Goal: Task Accomplishment & Management: Manage account settings

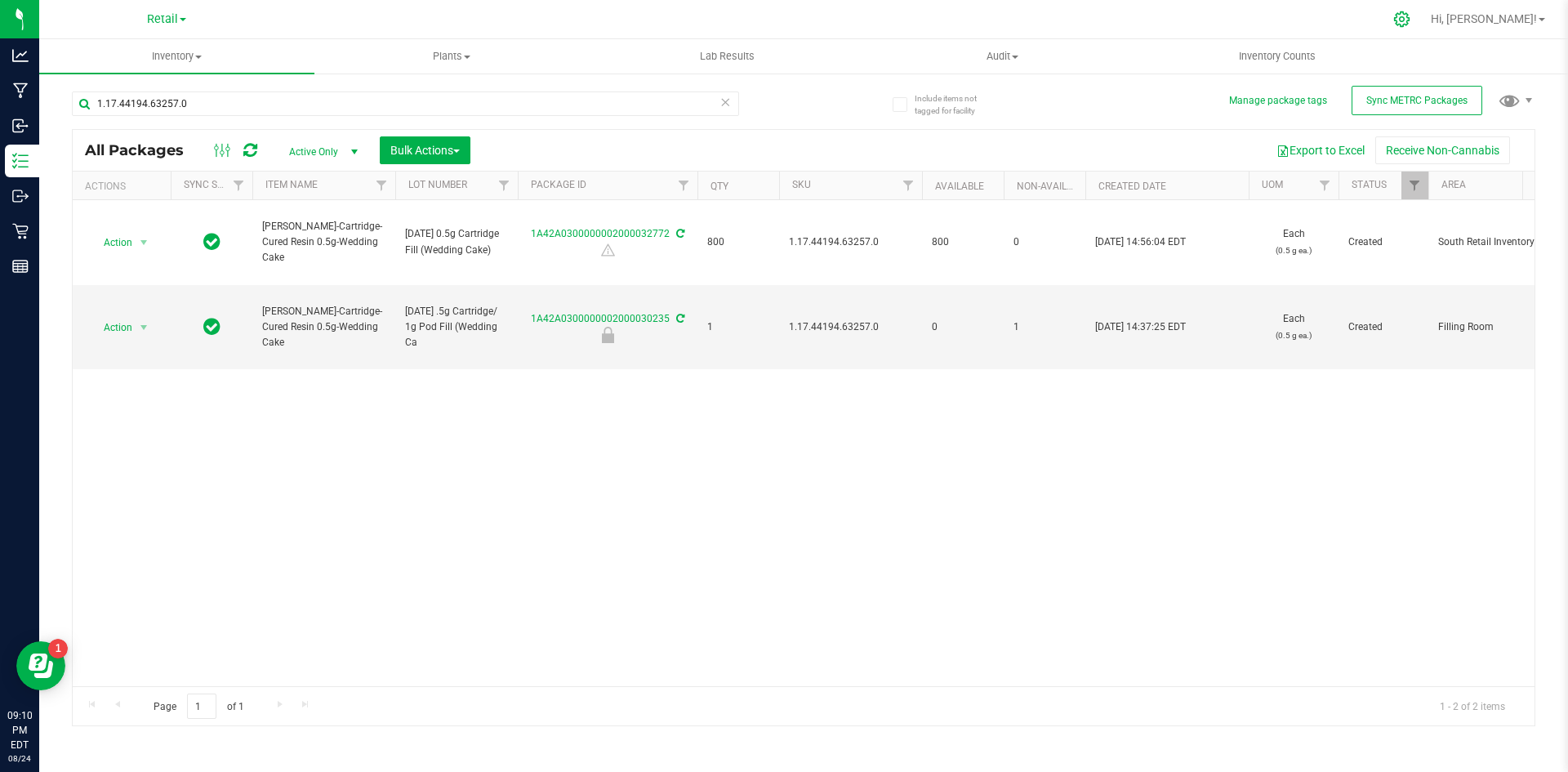
click at [1410, 23] on icon at bounding box center [1402, 18] width 17 height 17
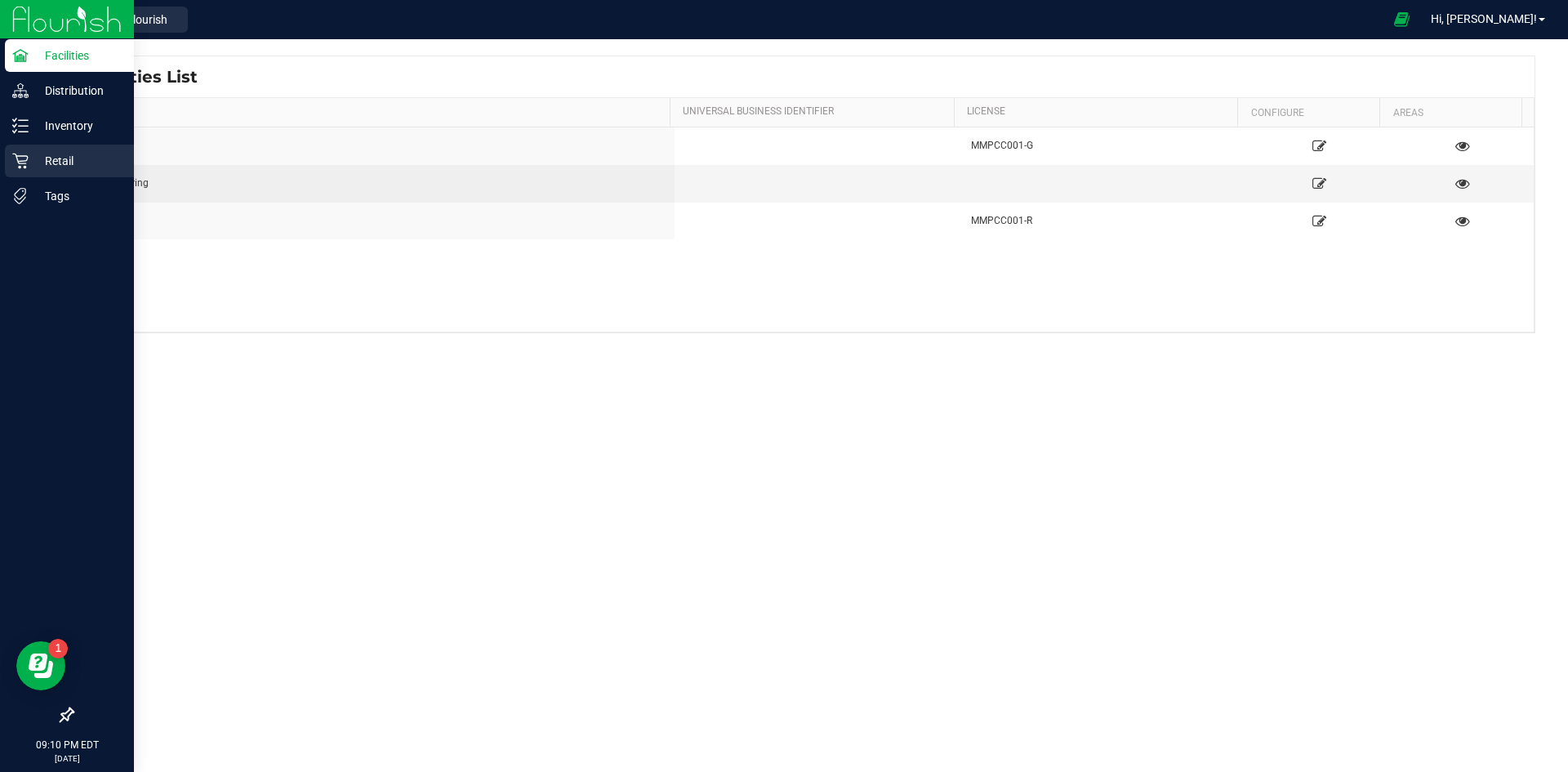
click at [27, 164] on icon at bounding box center [20, 160] width 17 height 17
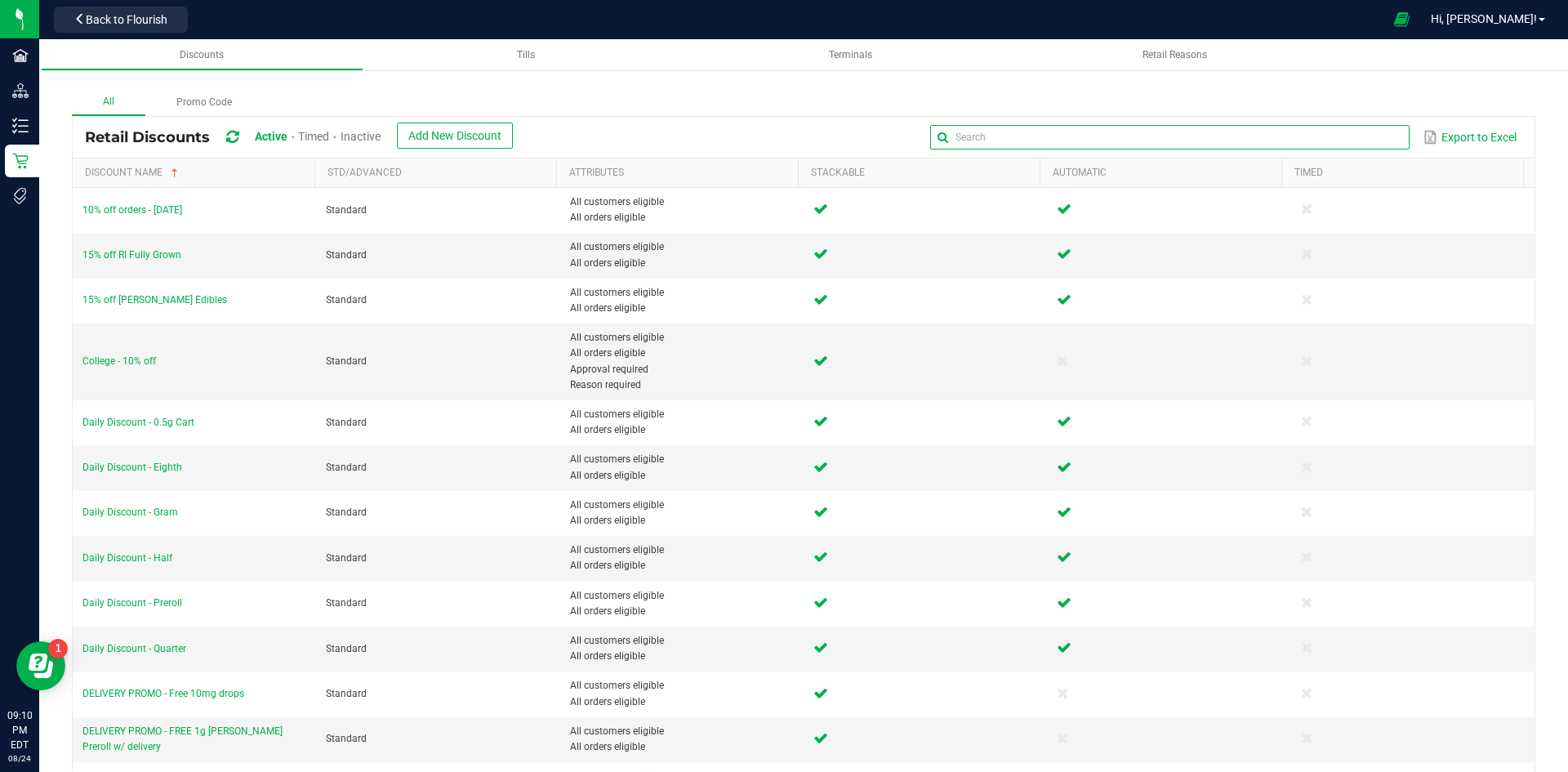
click at [1352, 135] on input "text" at bounding box center [1170, 137] width 479 height 25
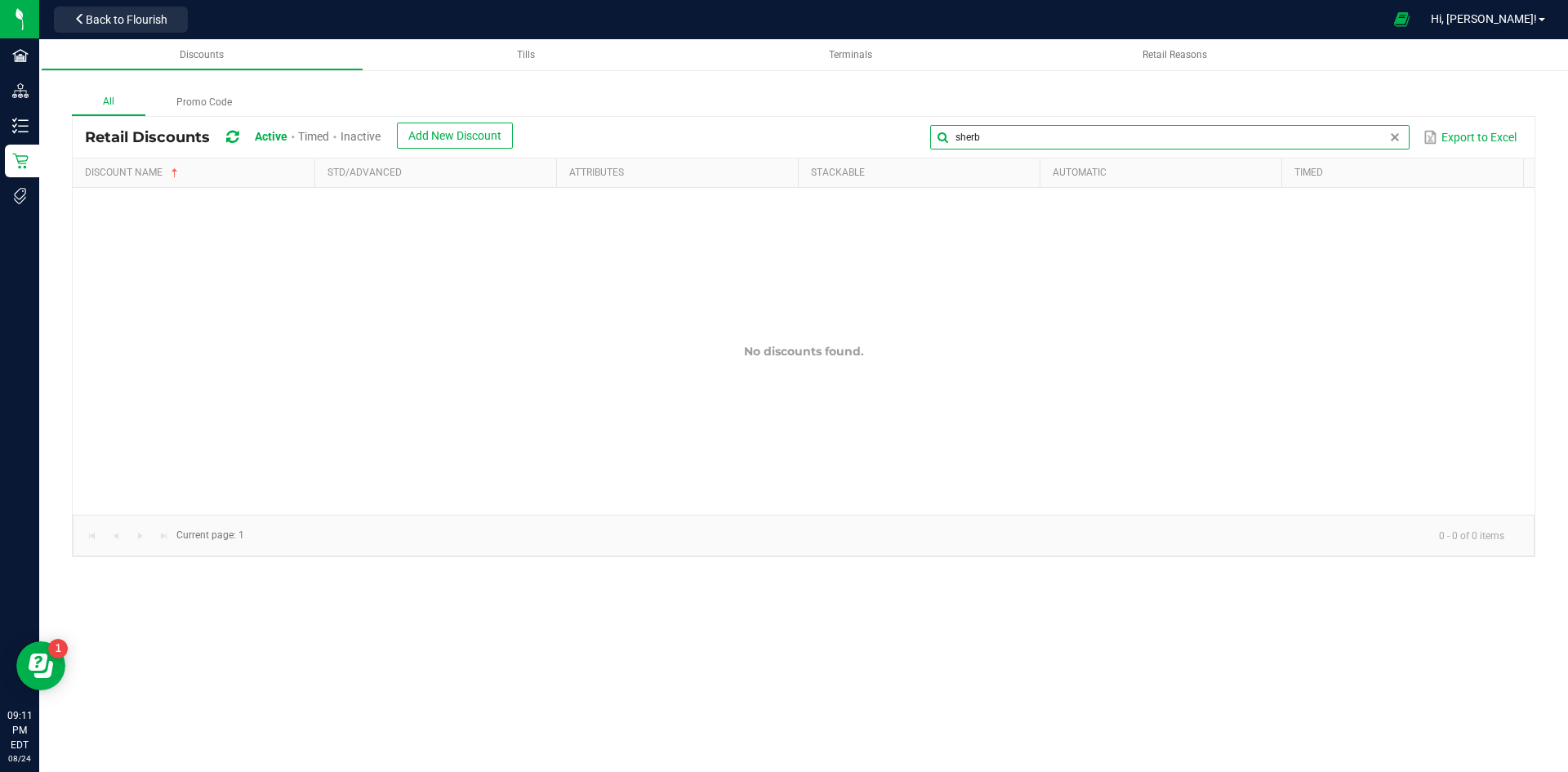
type input "sherb"
click at [368, 139] on span "Inactive" at bounding box center [360, 136] width 40 height 13
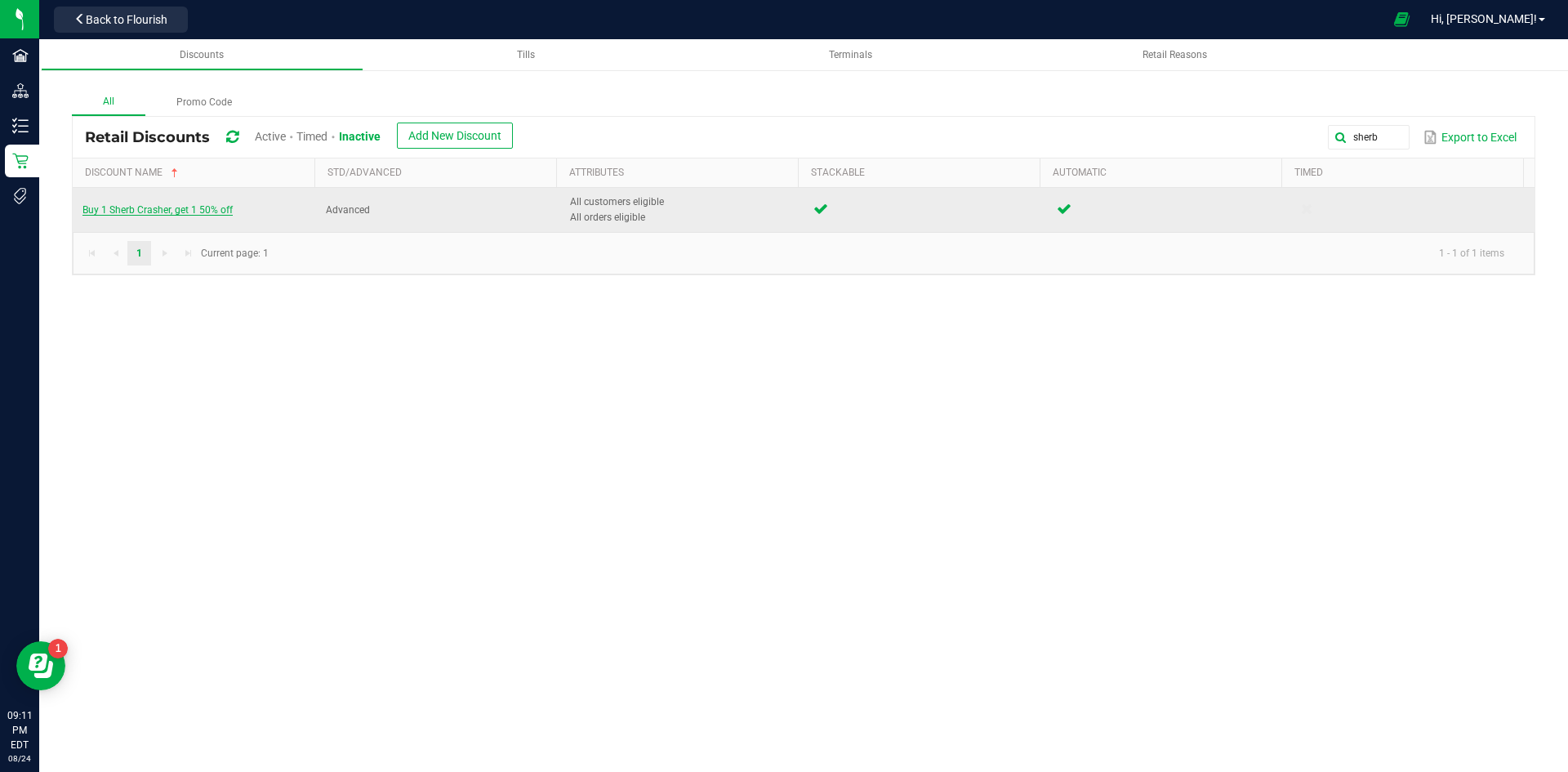
click at [202, 210] on span "Buy 1 Sherb Crasher, get 1 50% off" at bounding box center [158, 210] width 151 height 11
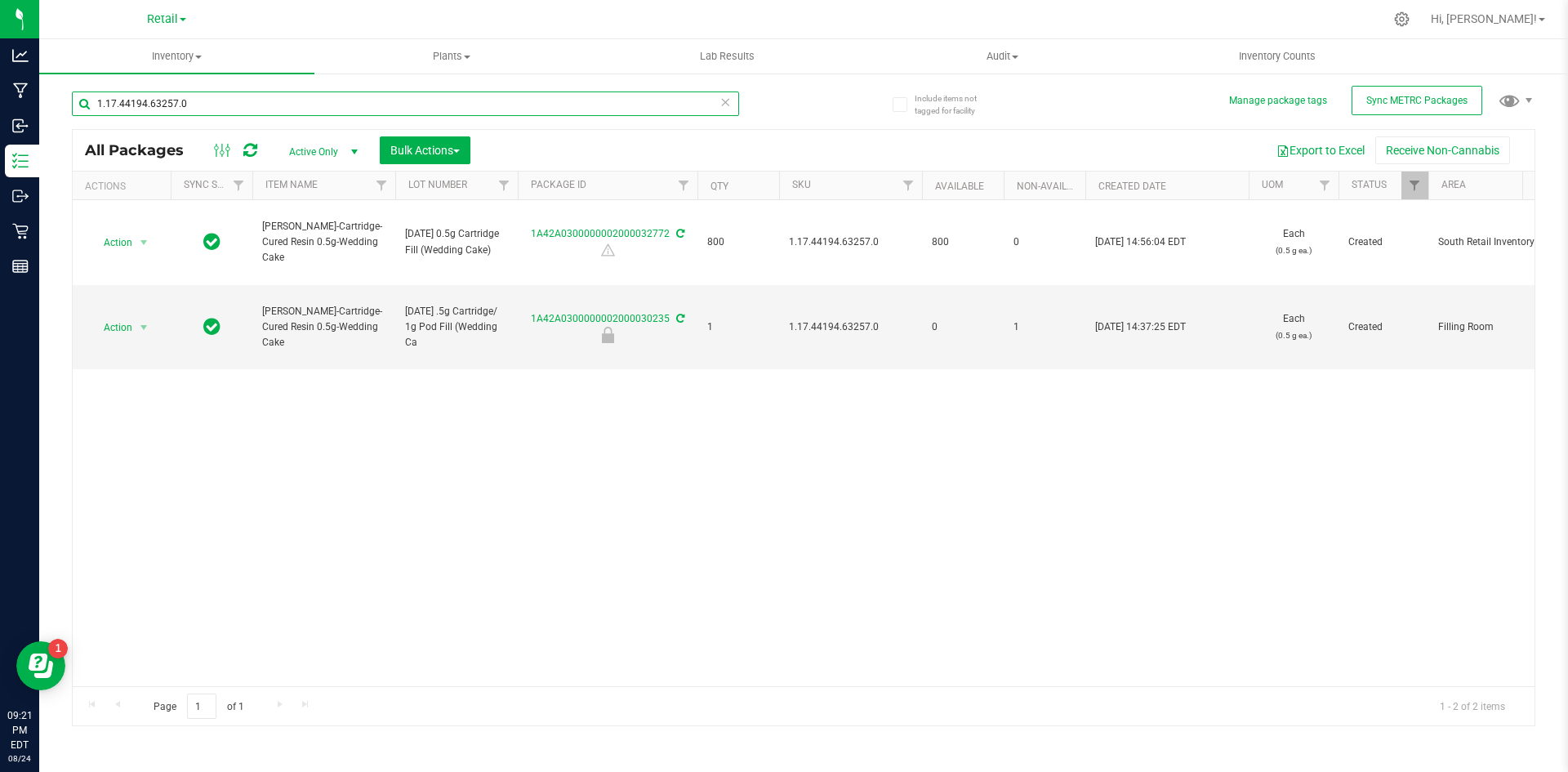
click at [368, 104] on input "1.17.44194.63257.0" at bounding box center [406, 104] width 667 height 25
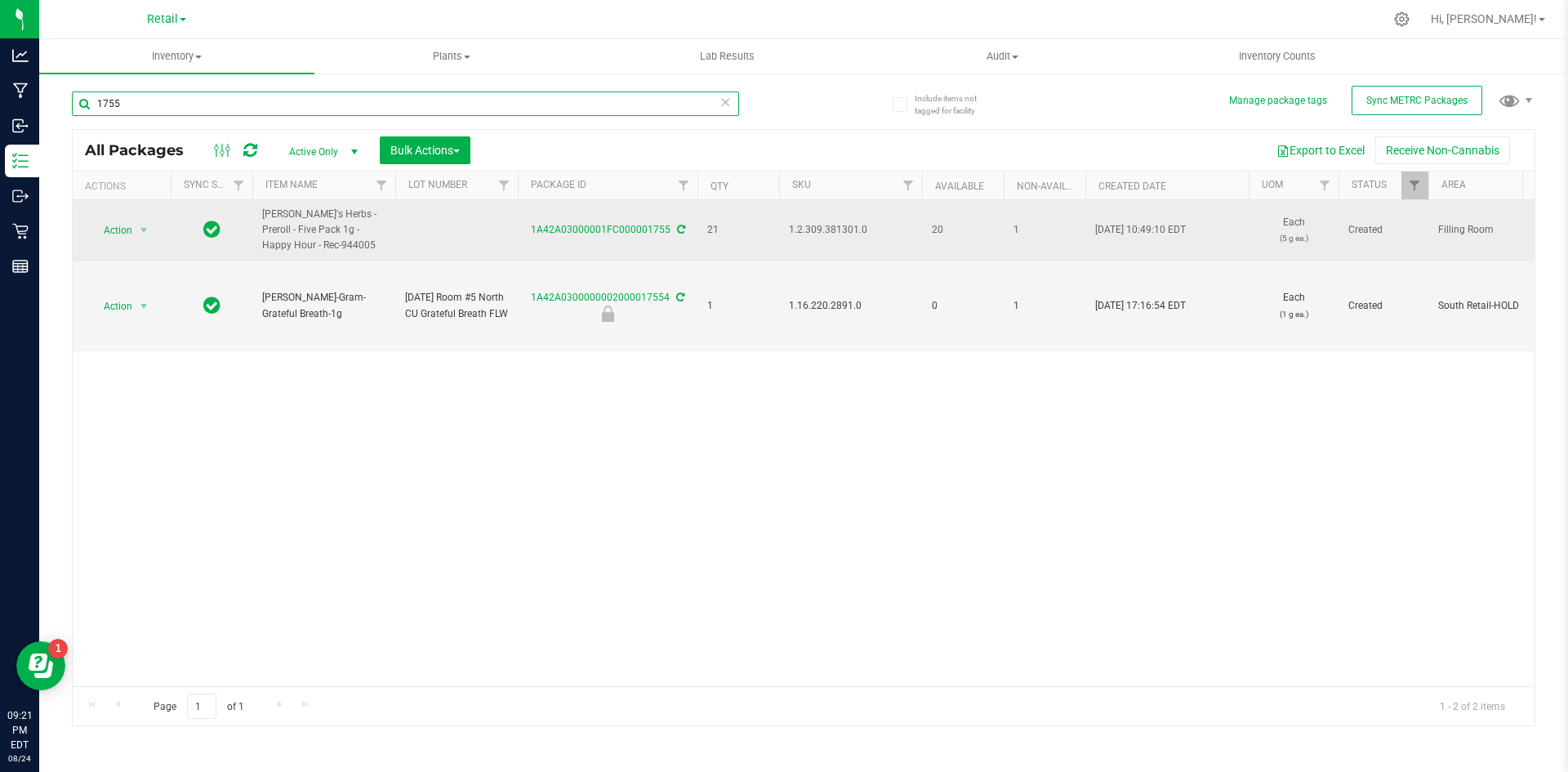
type input "1755"
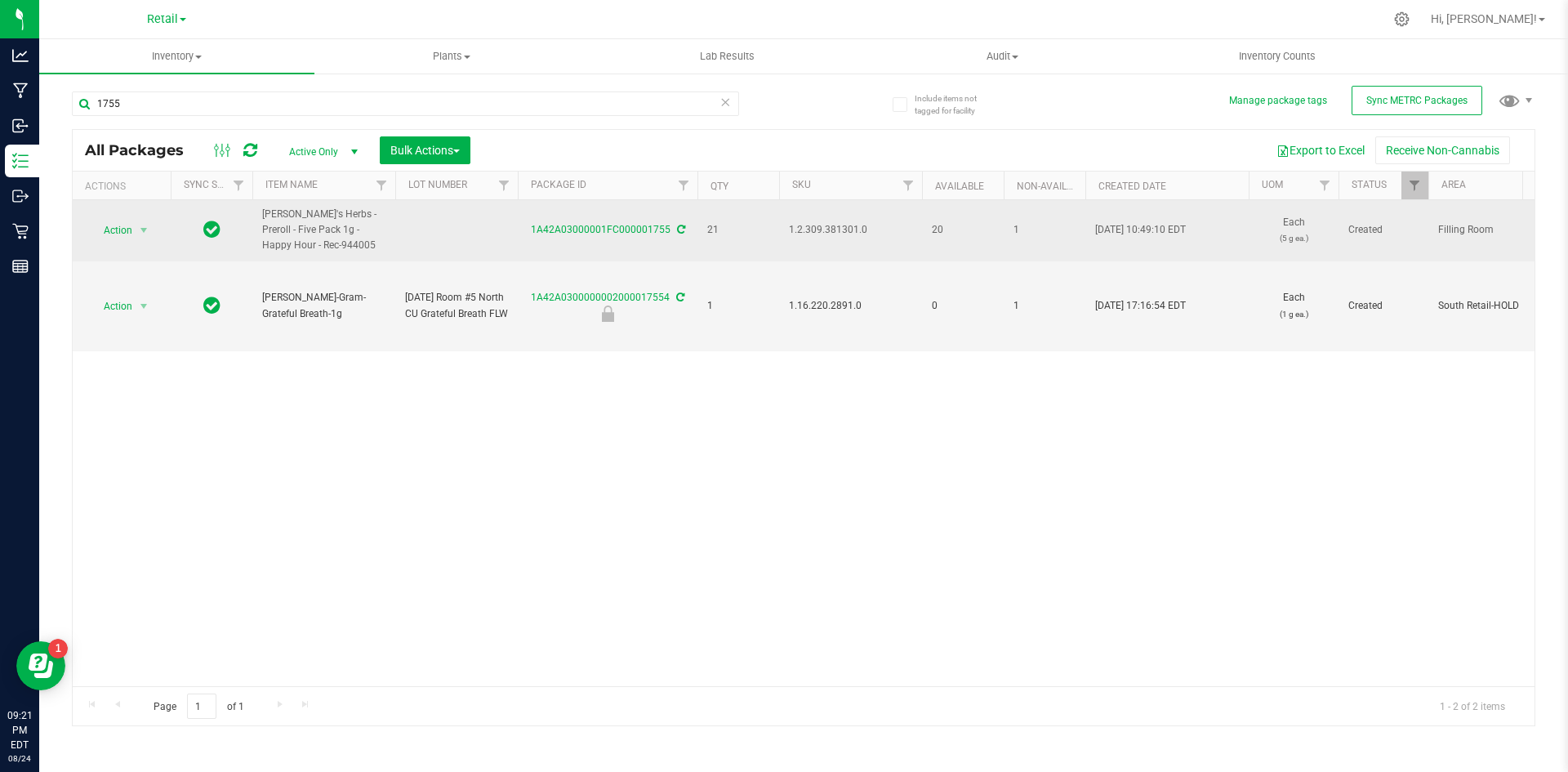
click at [814, 226] on span "1.2.309.381301.0" at bounding box center [850, 230] width 123 height 16
click at [100, 220] on span "Action" at bounding box center [111, 231] width 44 height 23
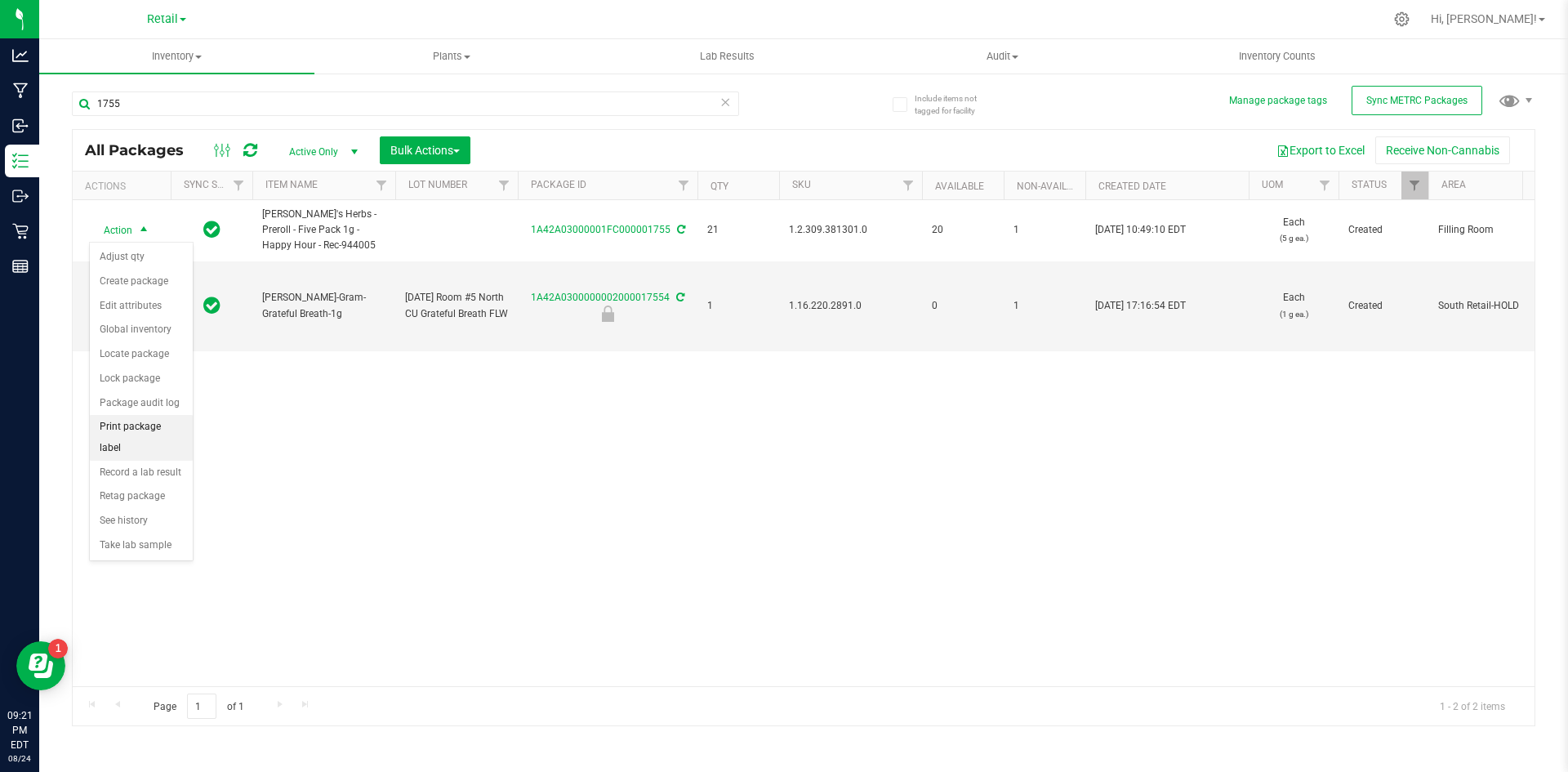
click at [158, 434] on li "Print package label" at bounding box center [141, 437] width 103 height 45
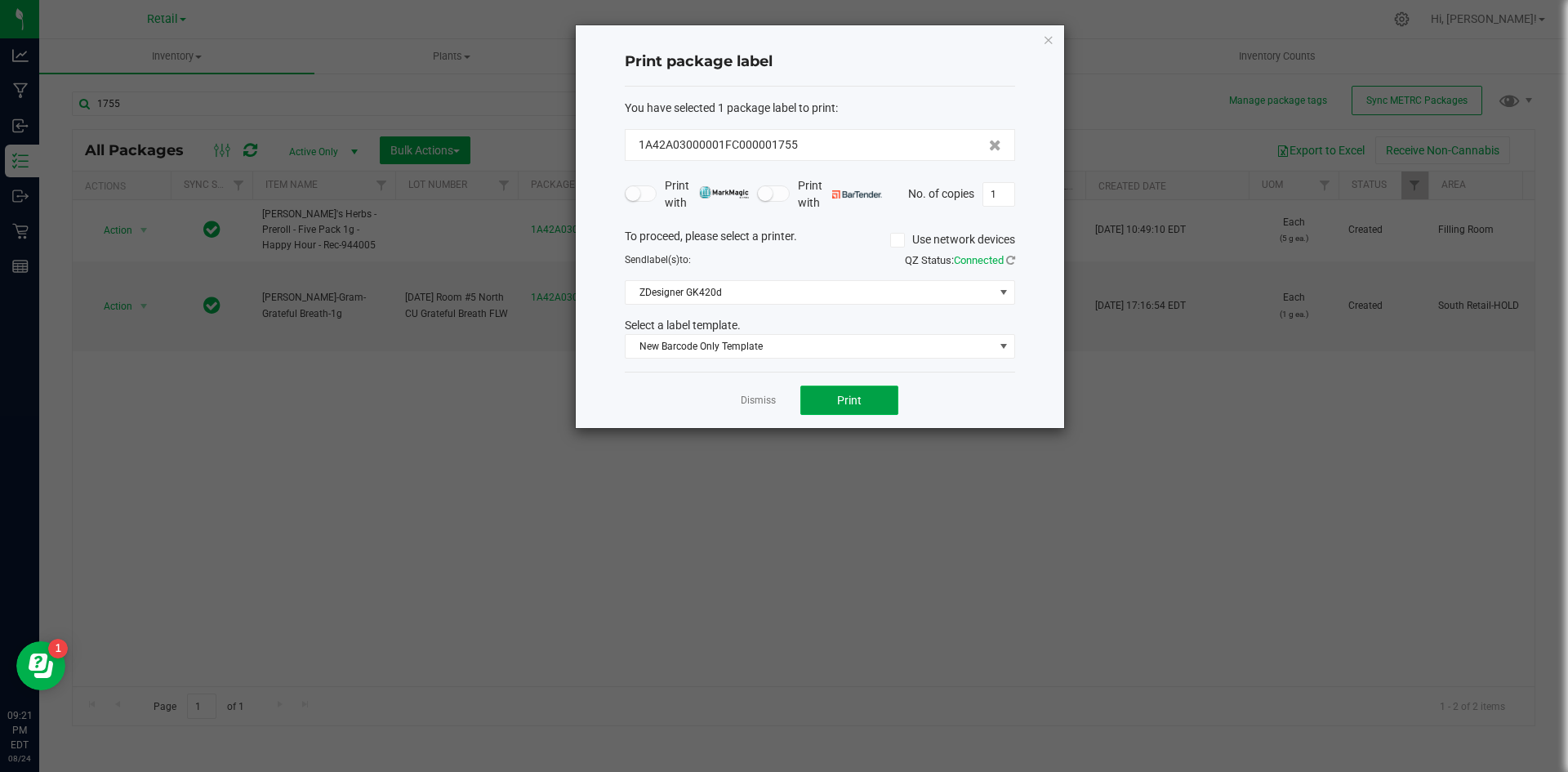
click at [826, 410] on button "Print" at bounding box center [849, 400] width 98 height 29
click at [1045, 42] on icon "button" at bounding box center [1049, 39] width 11 height 19
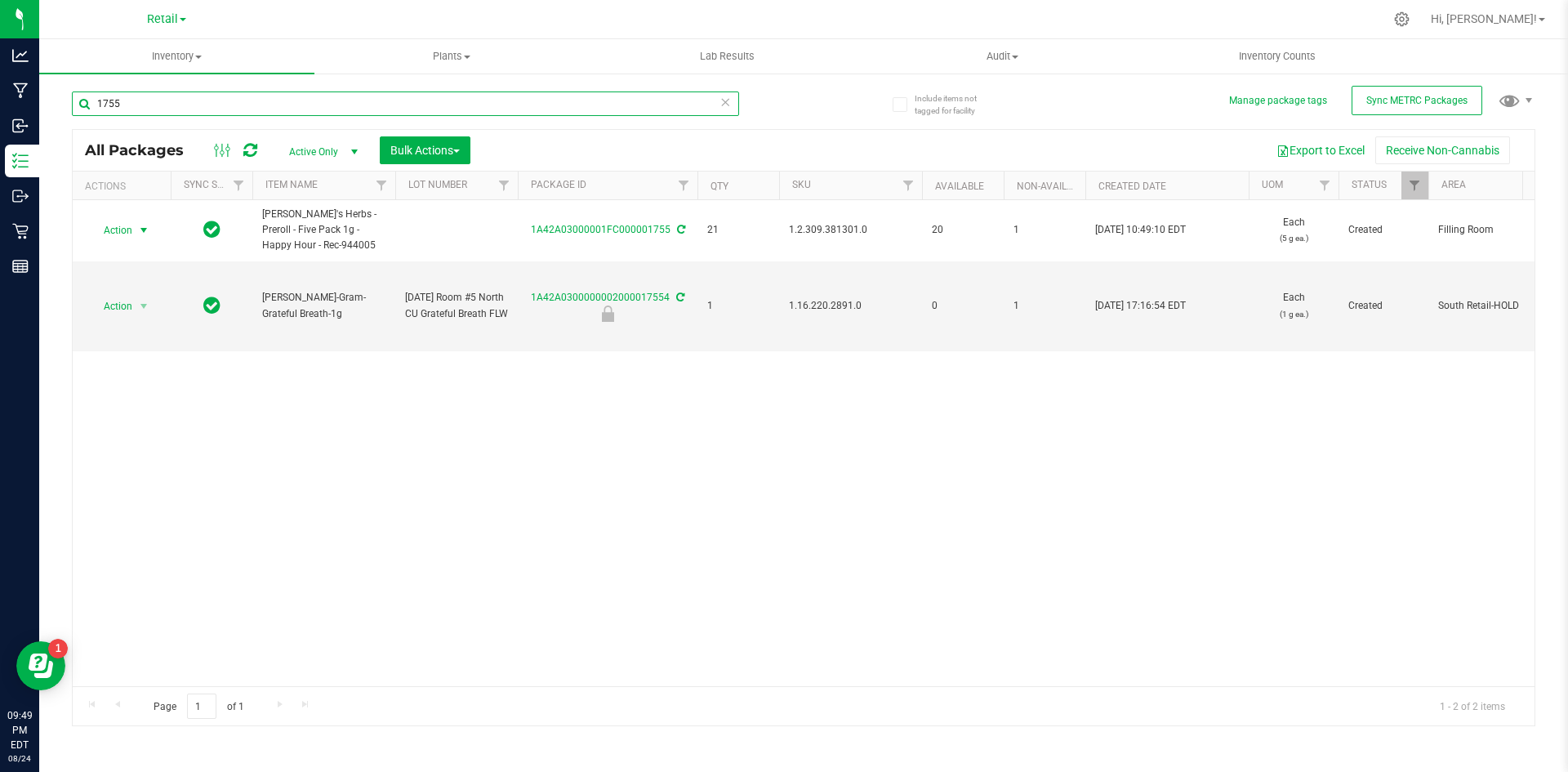
click at [394, 92] on input "1755" at bounding box center [406, 104] width 667 height 25
click at [276, 97] on input "1755" at bounding box center [406, 104] width 667 height 25
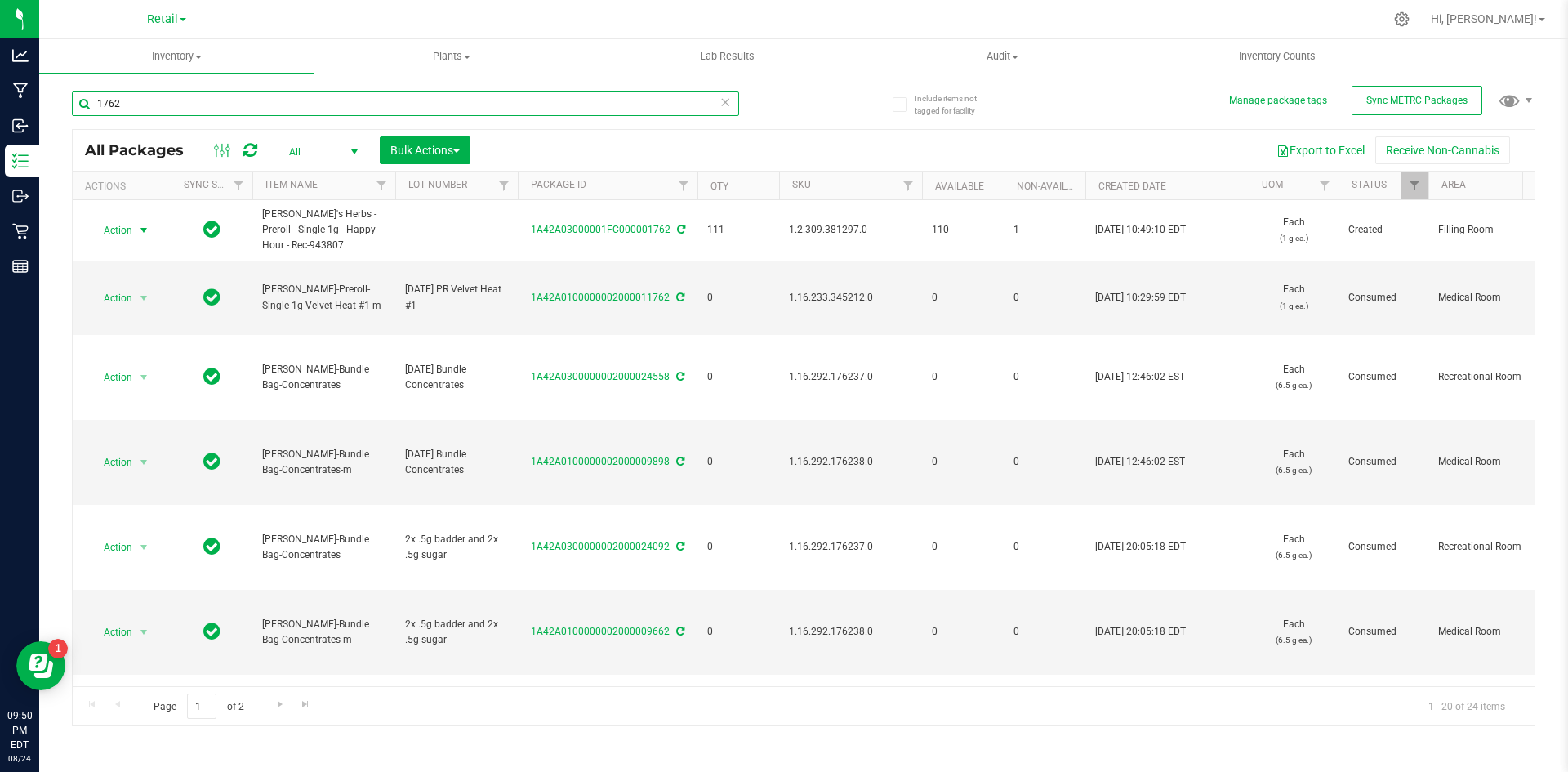
click at [581, 106] on input "1762" at bounding box center [406, 104] width 667 height 25
click at [638, 97] on div "Inventory All packages All inventory Waste log Create inventory Plants All plan…" at bounding box center [804, 406] width 1529 height 732
type input "\"
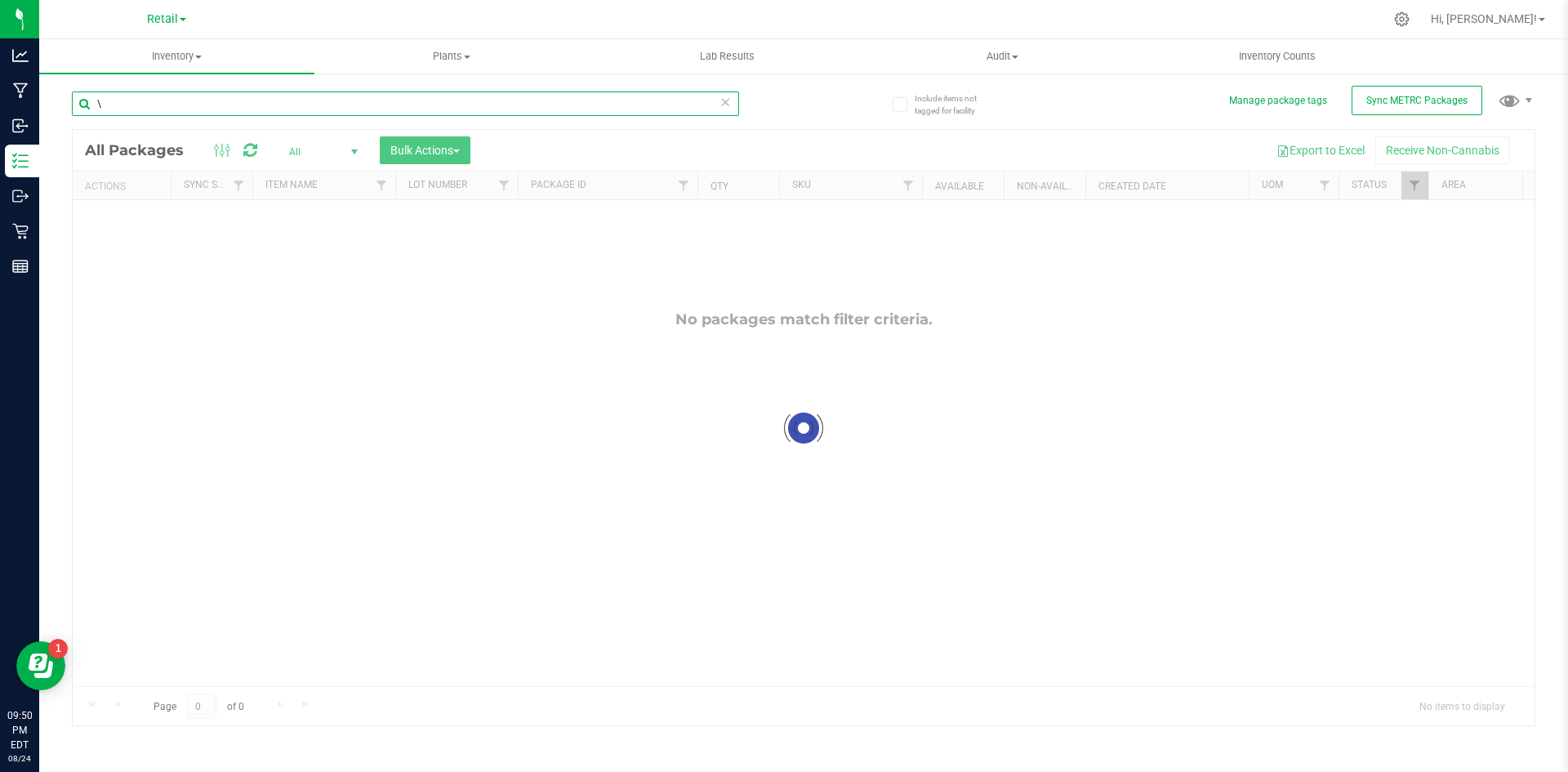
click at [638, 96] on input "\" at bounding box center [406, 104] width 667 height 25
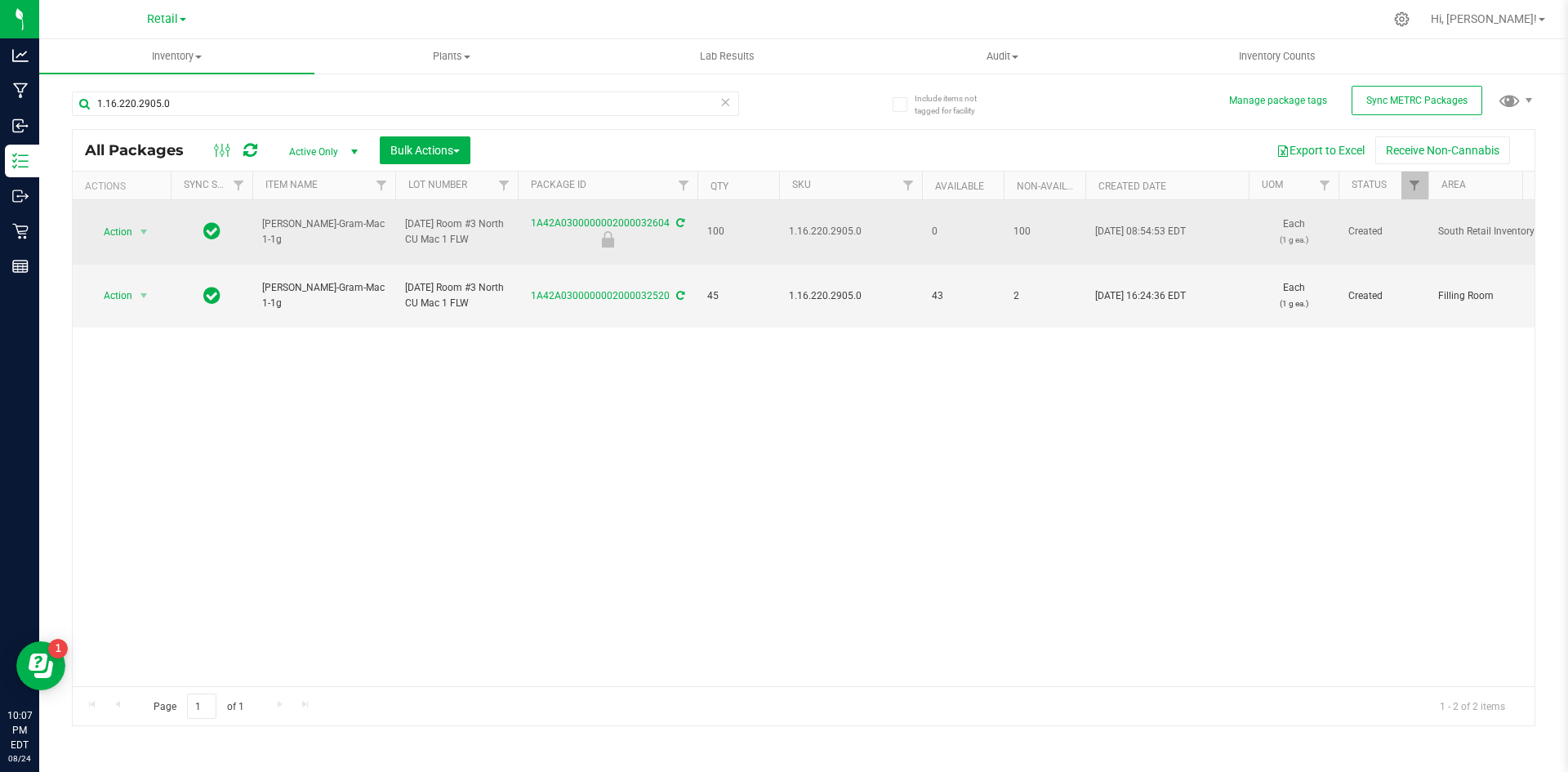
click at [807, 229] on span "1.16.220.2905.0" at bounding box center [850, 232] width 123 height 16
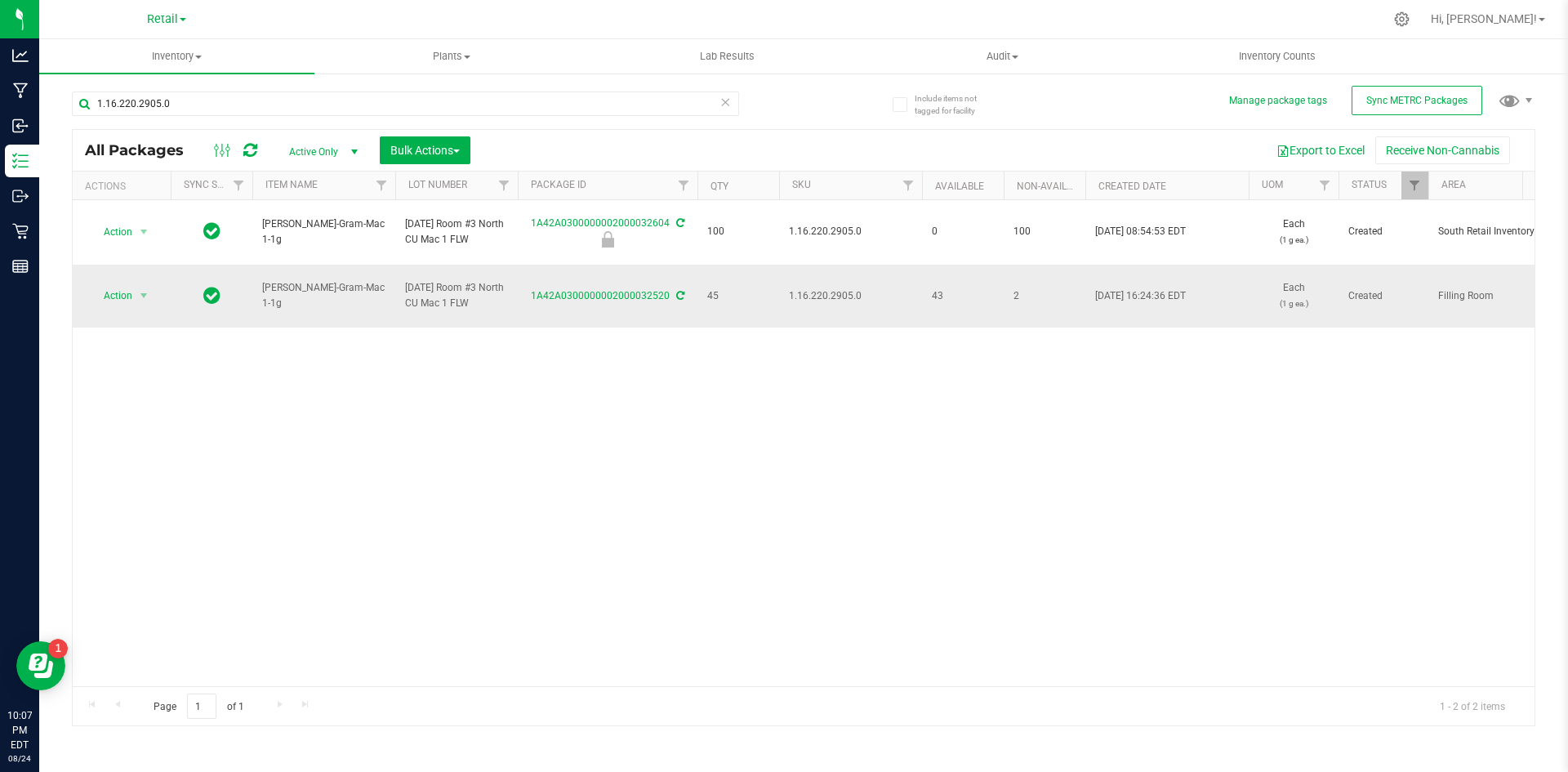
click at [830, 295] on span "1.16.220.2905.0" at bounding box center [850, 296] width 123 height 16
copy span "1.16.220.2905.0"
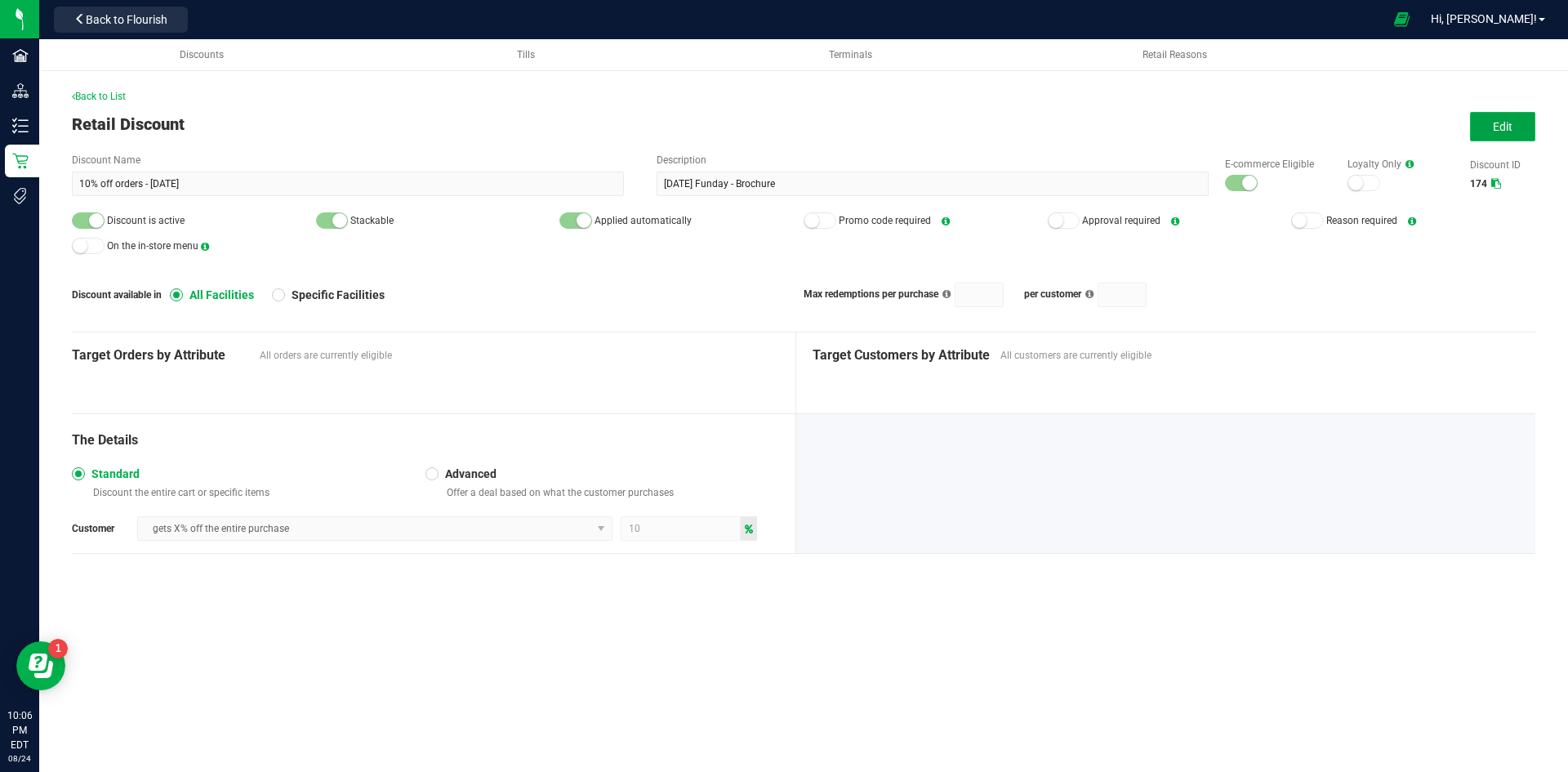
click at [1513, 126] on button "Edit" at bounding box center [1503, 126] width 65 height 29
click at [1242, 176] on div at bounding box center [1240, 183] width 33 height 17
click at [88, 222] on div at bounding box center [88, 220] width 33 height 17
drag, startPoint x: 1486, startPoint y: 131, endPoint x: 1419, endPoint y: 120, distance: 67.9
click at [1444, 127] on div "Cancel Save" at bounding box center [1480, 126] width 110 height 29
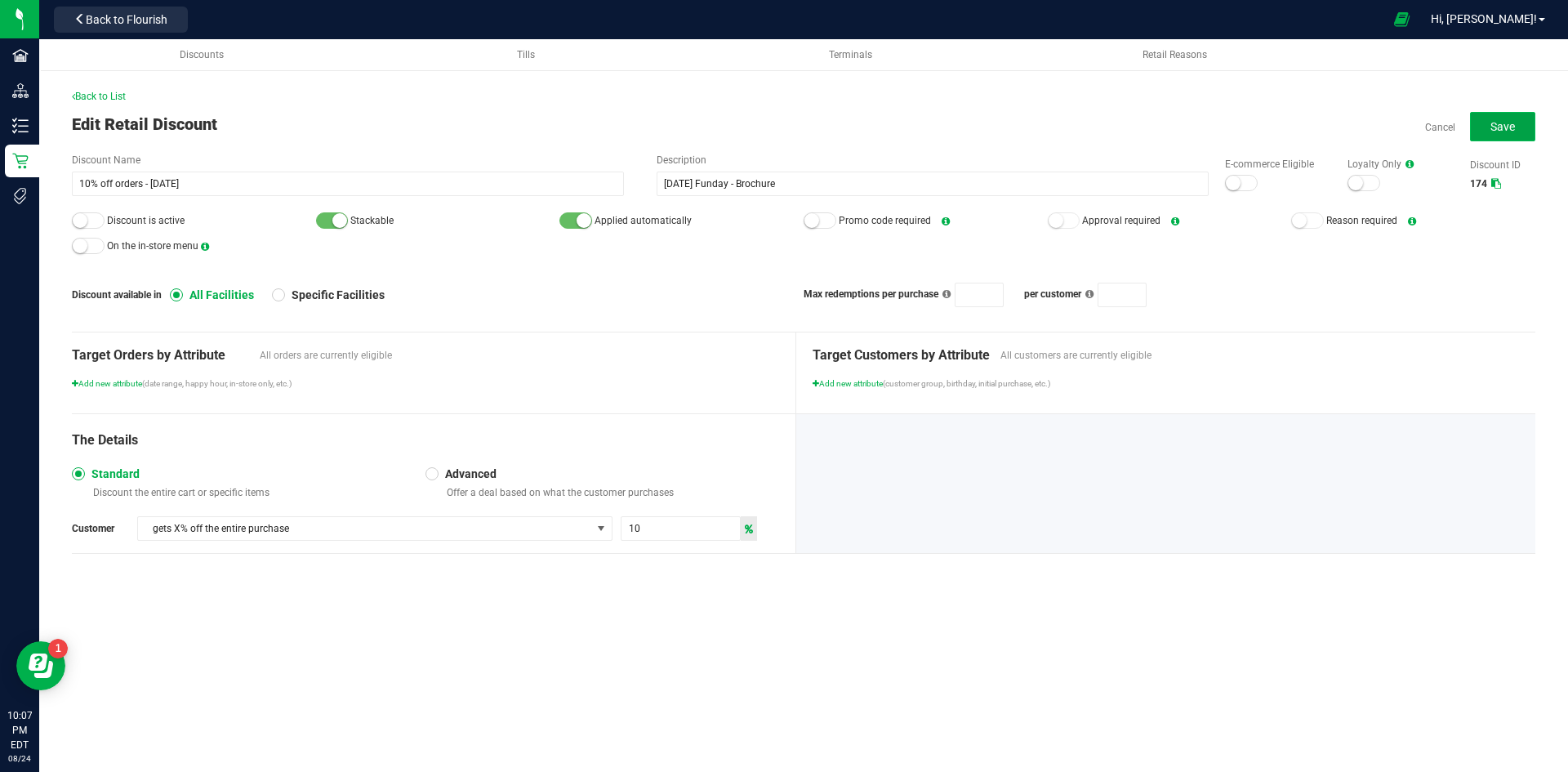
click at [1510, 121] on span "Save" at bounding box center [1503, 126] width 25 height 13
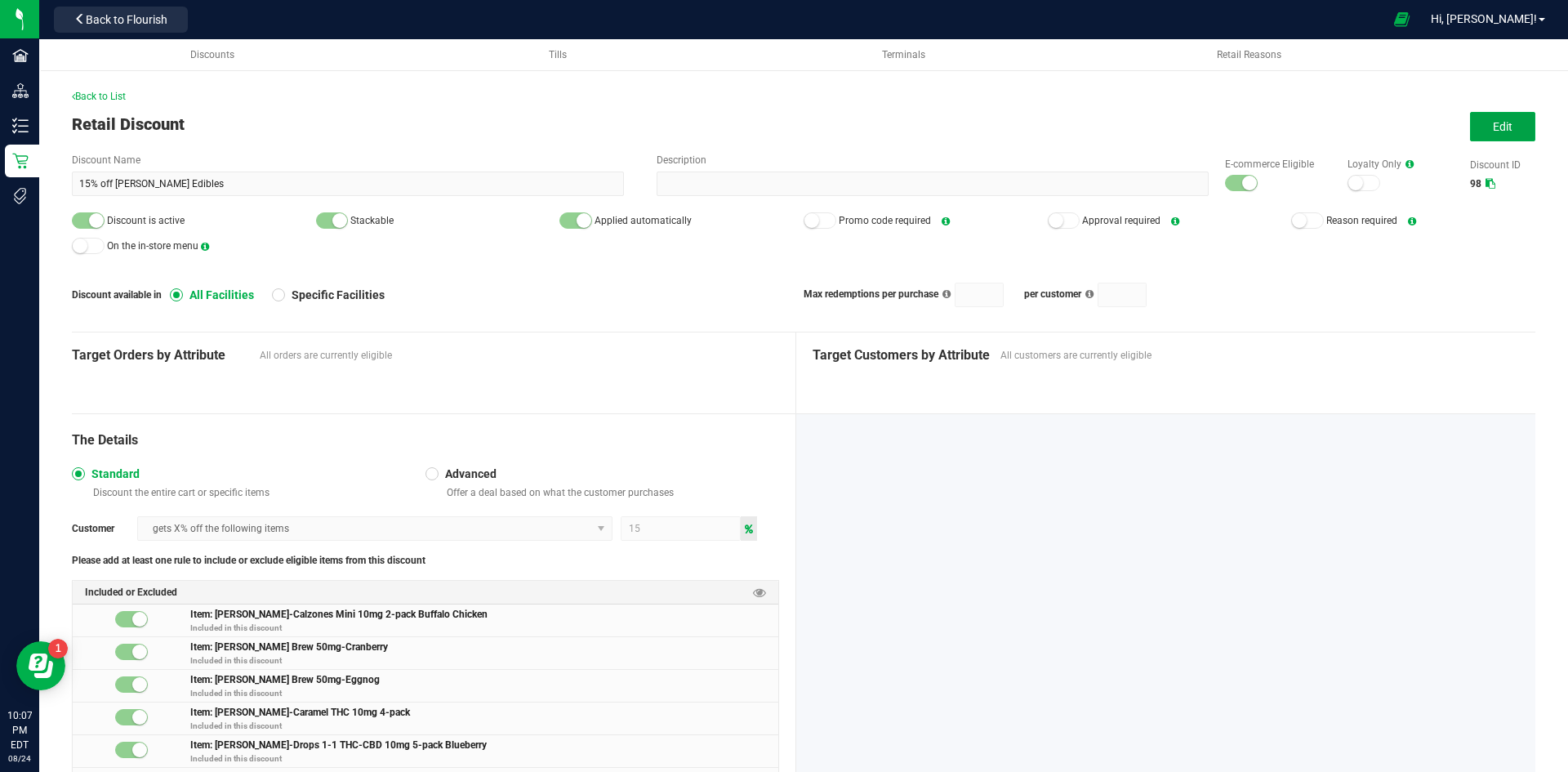
click at [1470, 123] on button "Edit" at bounding box center [1503, 126] width 65 height 29
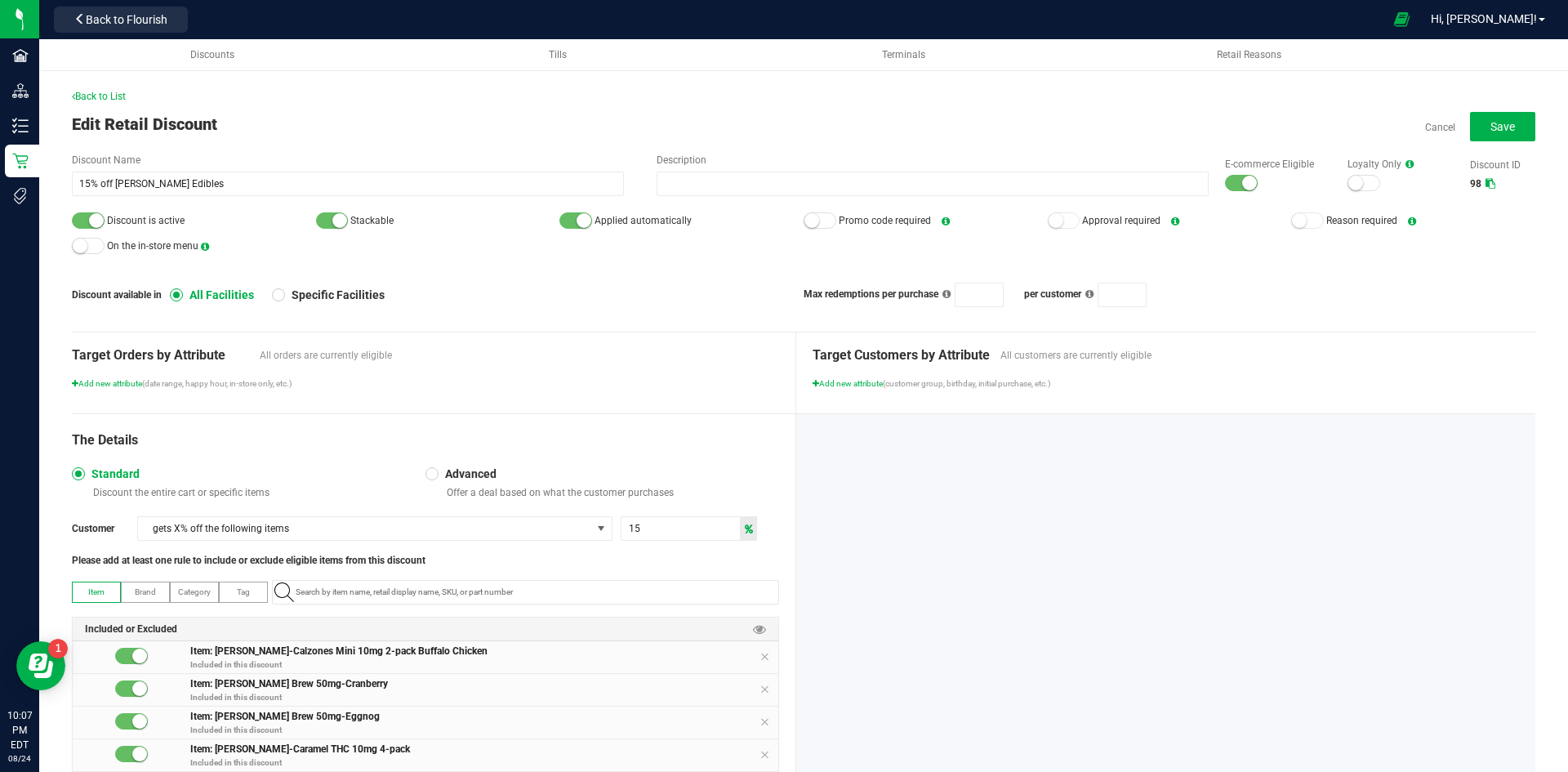
click at [1225, 177] on div at bounding box center [1240, 183] width 33 height 17
click at [85, 218] on div at bounding box center [88, 220] width 33 height 17
click at [1508, 135] on button "Save" at bounding box center [1503, 126] width 65 height 29
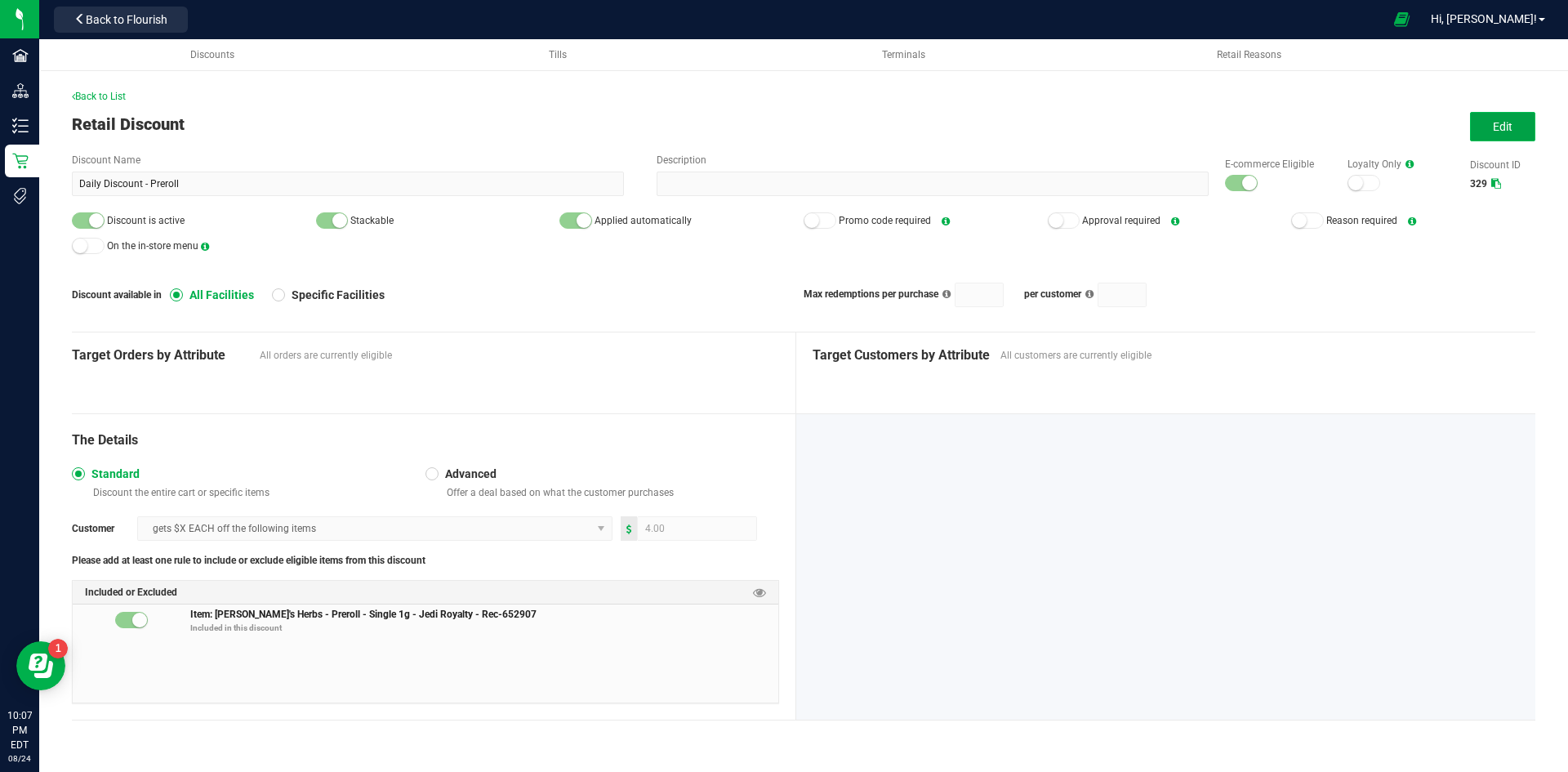
click at [1491, 140] on button "Edit" at bounding box center [1503, 126] width 65 height 29
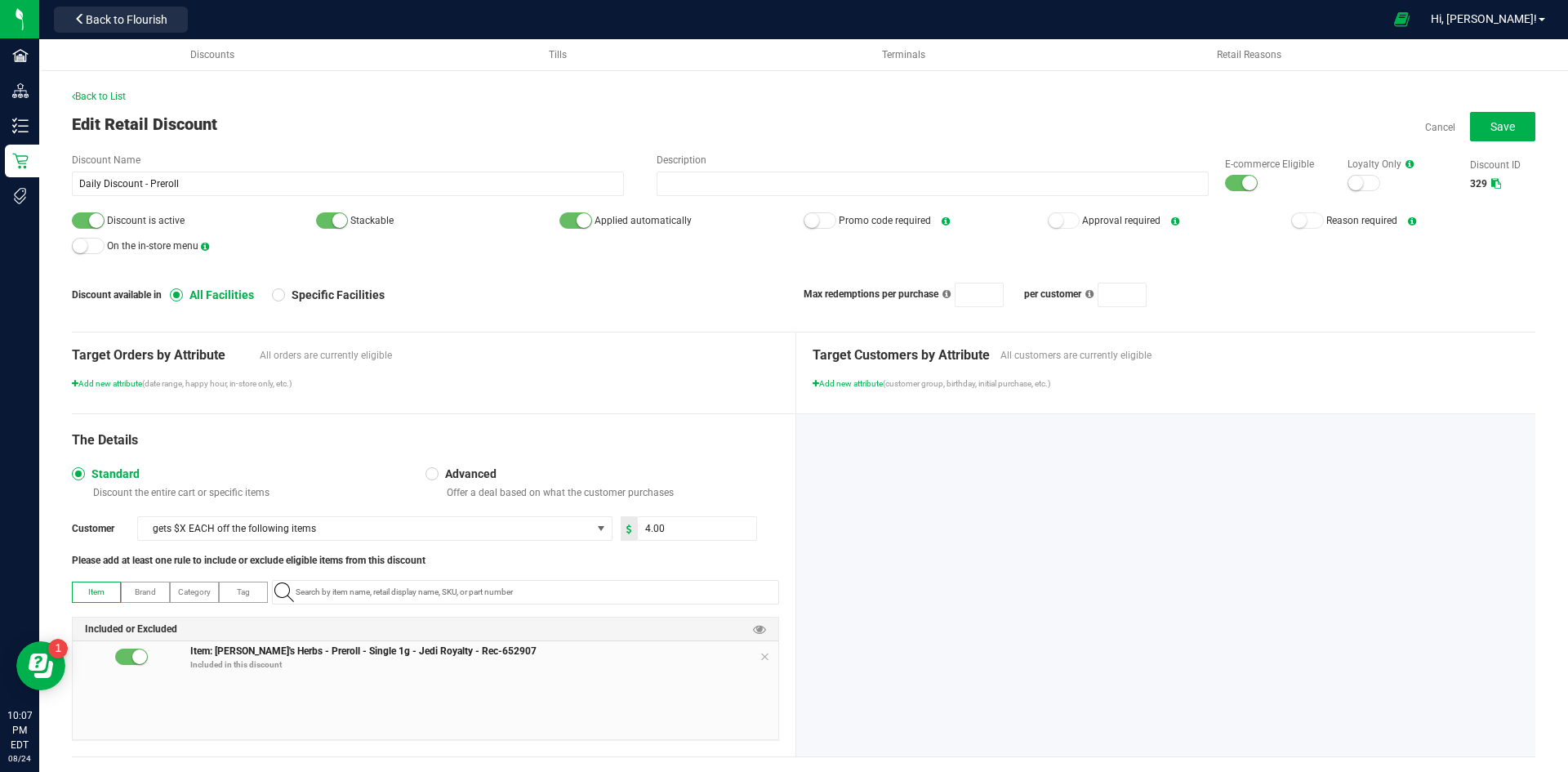
click at [1228, 186] on div at bounding box center [1240, 183] width 33 height 17
click at [79, 227] on div at bounding box center [88, 220] width 33 height 17
click at [1470, 135] on button "Save" at bounding box center [1503, 126] width 65 height 29
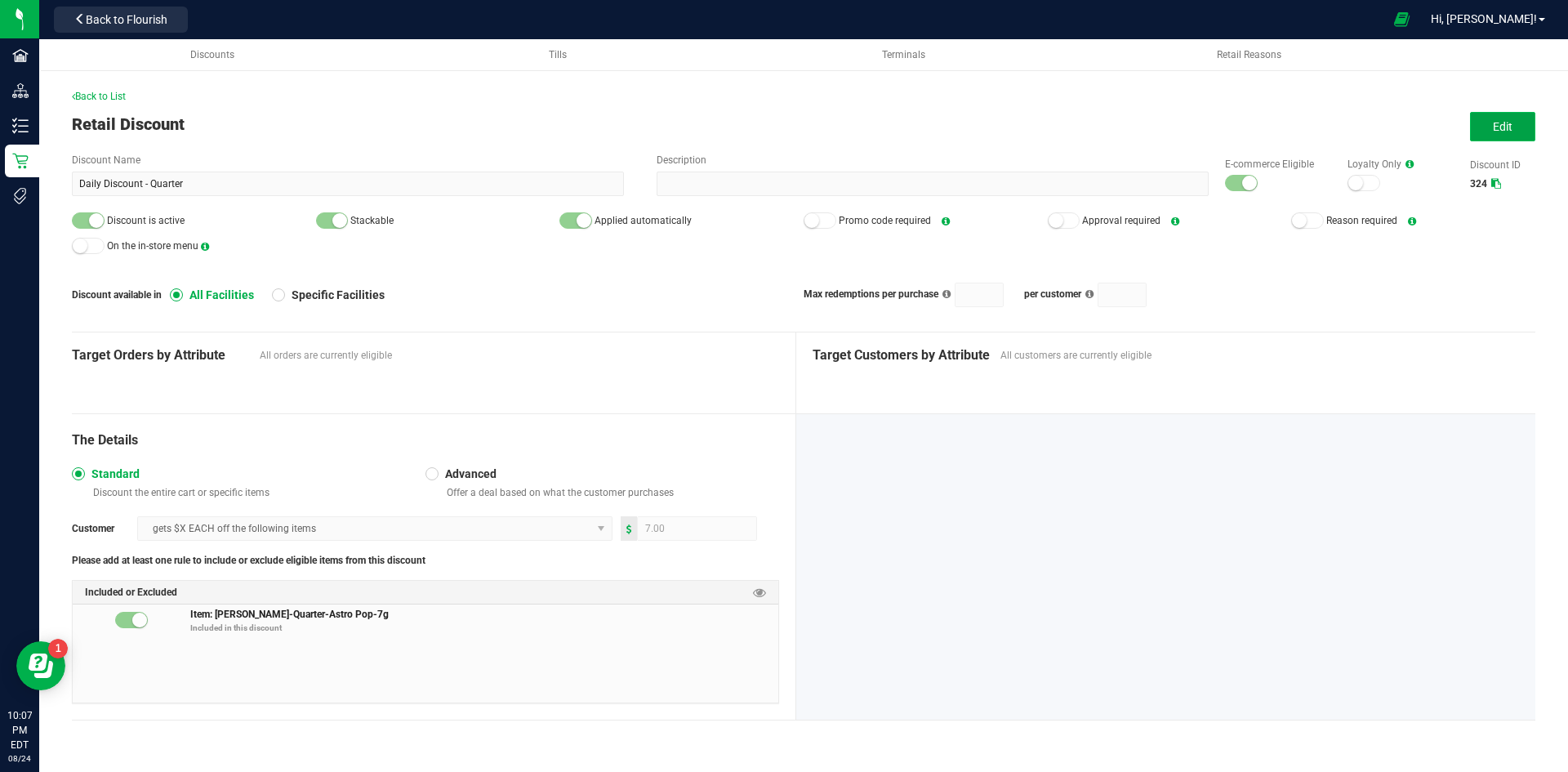
click at [1475, 123] on button "Edit" at bounding box center [1503, 126] width 65 height 29
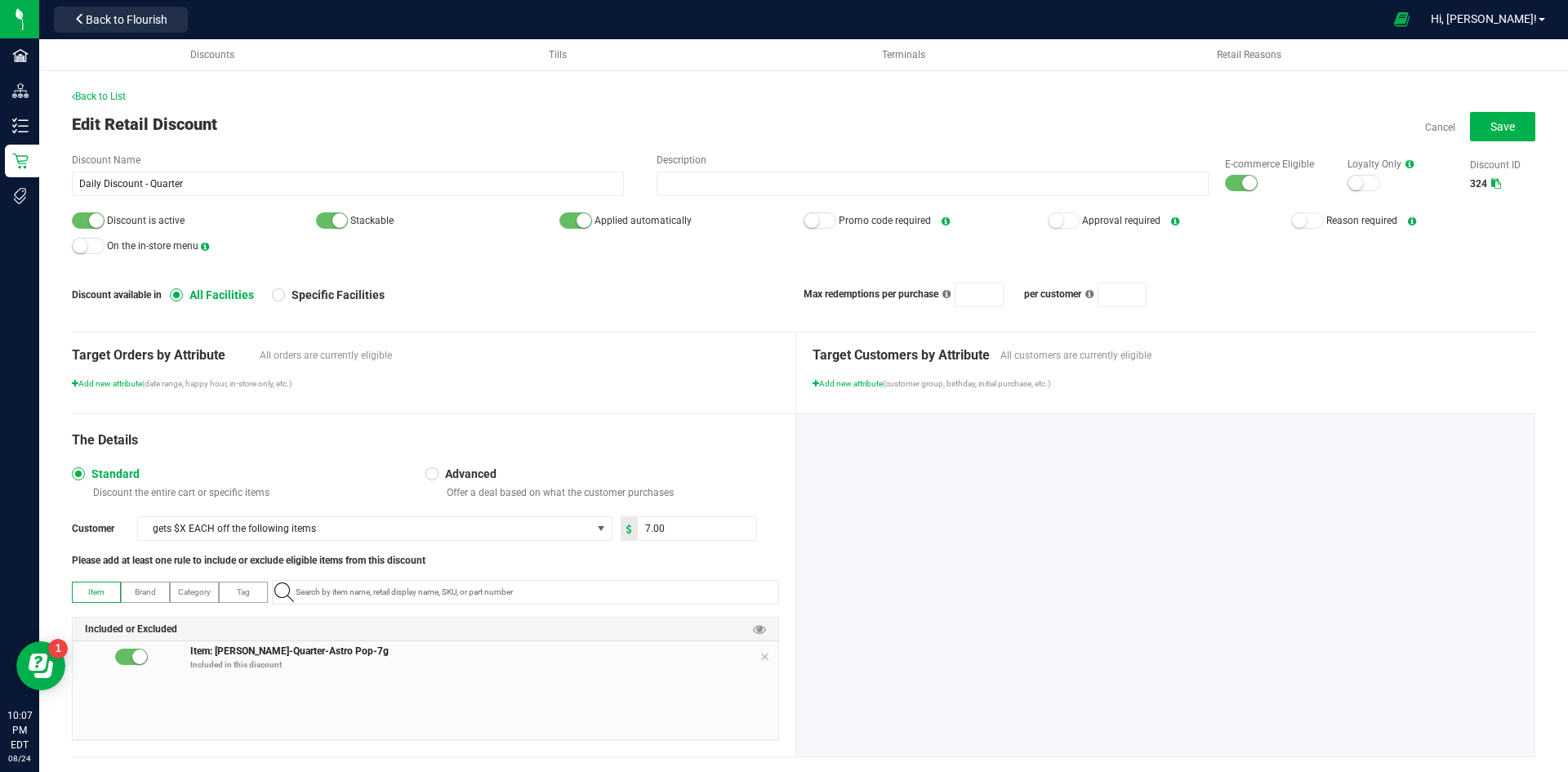
click at [1242, 186] on small at bounding box center [1249, 182] width 15 height 15
click at [91, 221] on small at bounding box center [96, 220] width 15 height 15
click at [1496, 129] on span "Save" at bounding box center [1503, 126] width 25 height 13
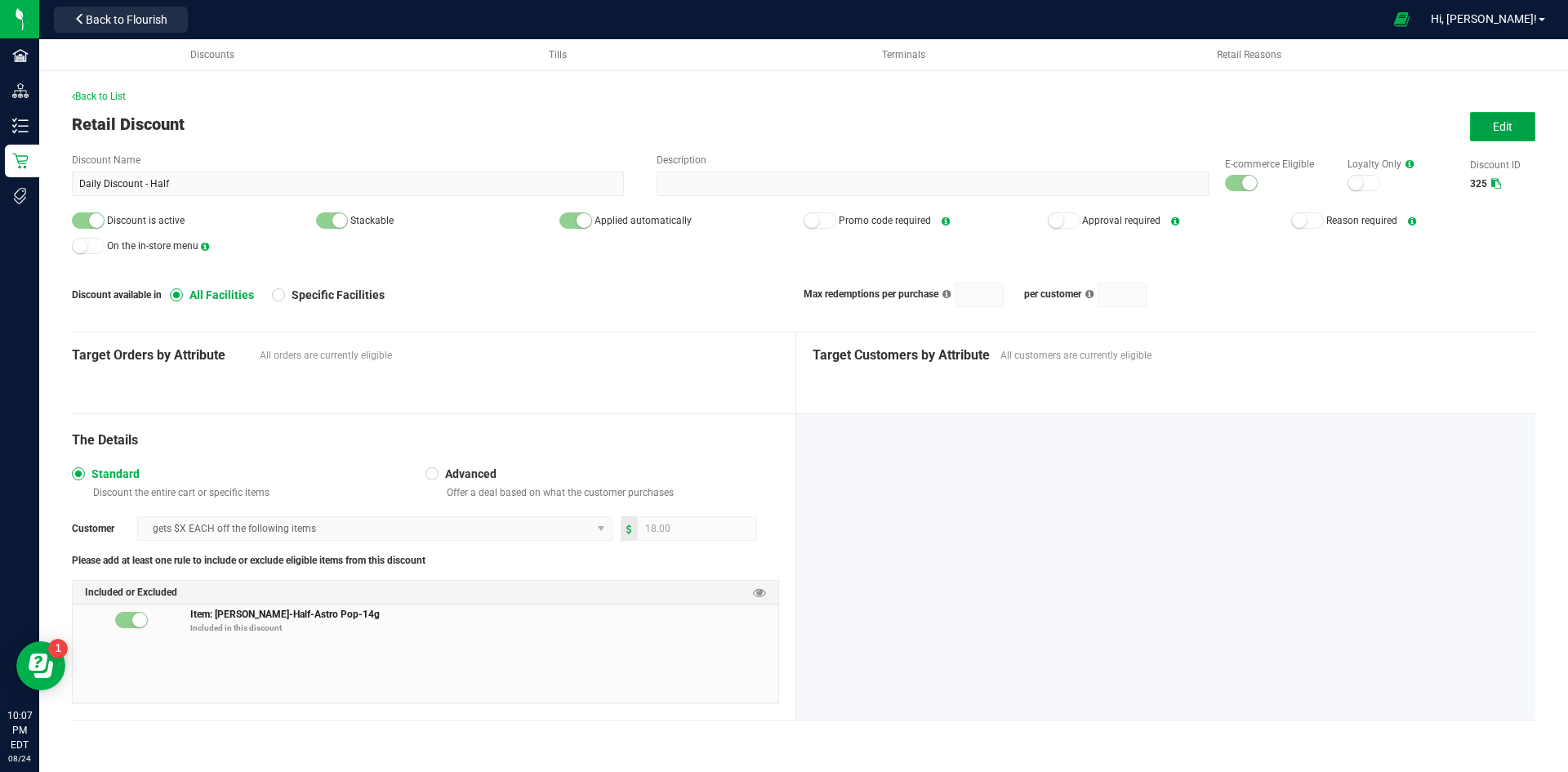
click at [1499, 123] on span "Edit" at bounding box center [1503, 126] width 19 height 13
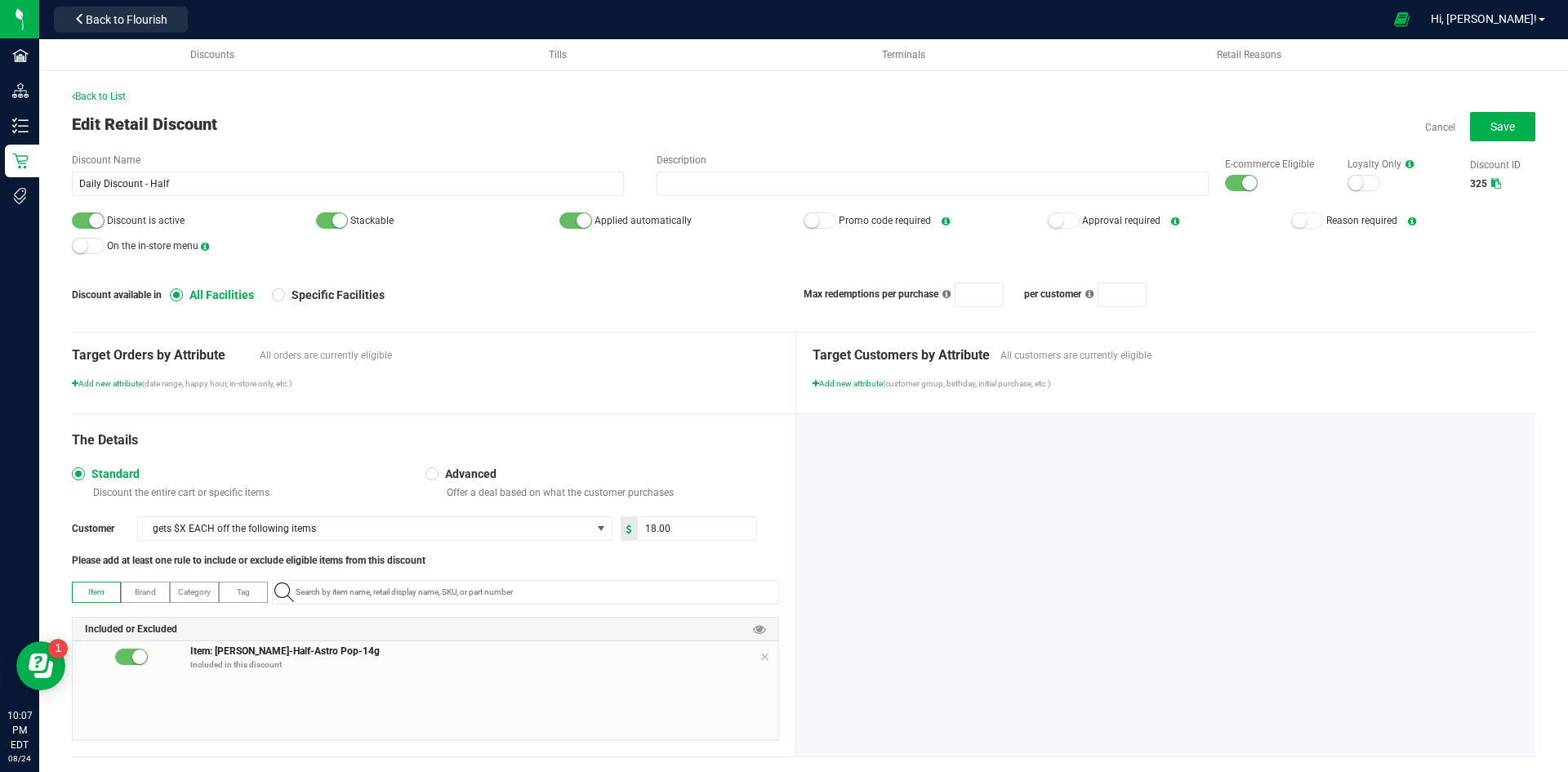
click at [1242, 178] on small at bounding box center [1249, 182] width 15 height 15
click at [92, 209] on span "Discount is active" at bounding box center [194, 221] width 244 height 25
click at [87, 217] on div at bounding box center [88, 220] width 33 height 17
click at [1476, 129] on button "Save" at bounding box center [1503, 126] width 65 height 29
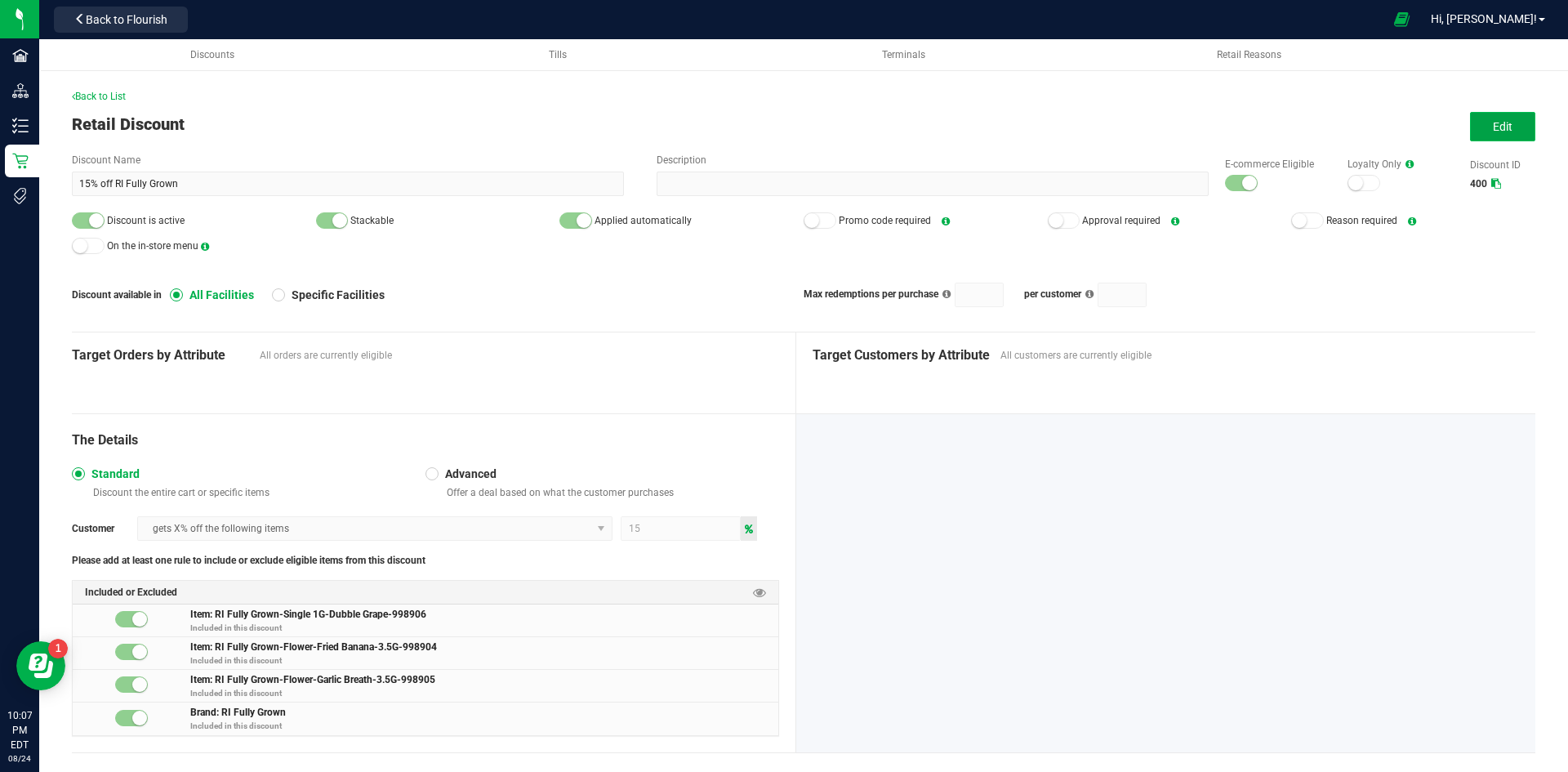
click at [1493, 124] on span "Edit" at bounding box center [1503, 126] width 19 height 13
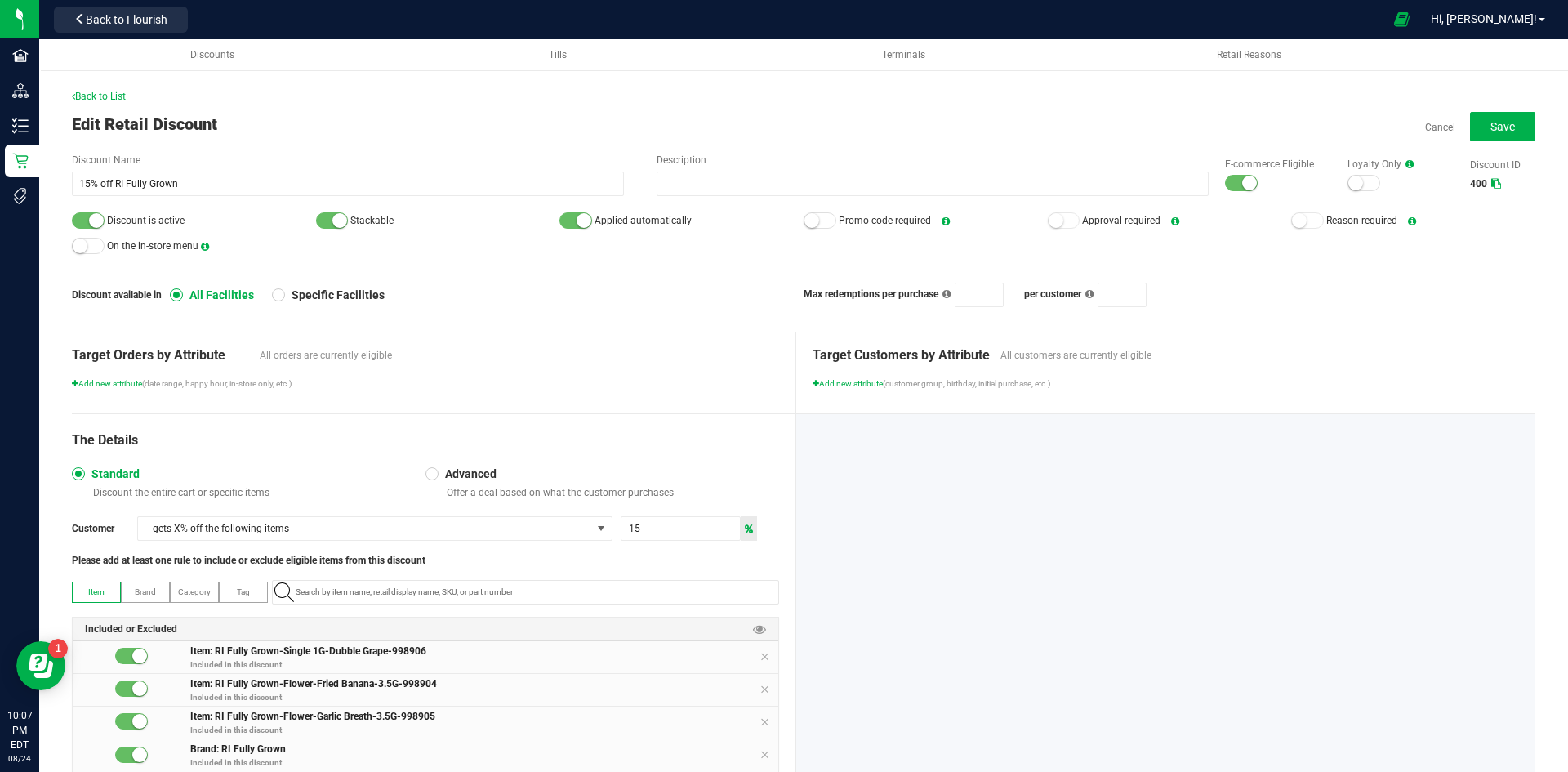
click at [1242, 178] on small at bounding box center [1249, 182] width 15 height 15
click at [88, 221] on div at bounding box center [88, 220] width 33 height 17
click at [1491, 129] on span "Save" at bounding box center [1503, 126] width 25 height 13
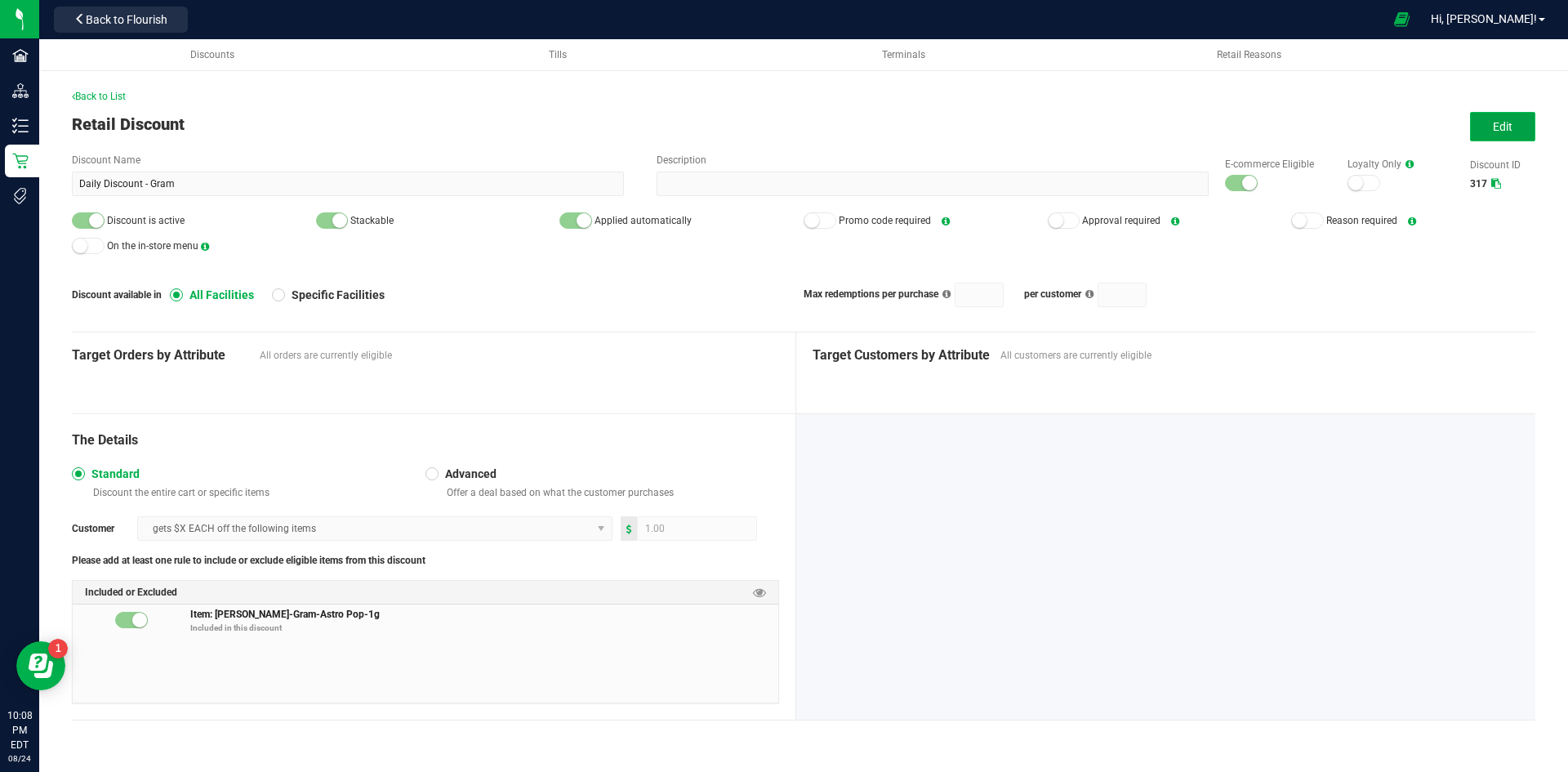
click at [1483, 129] on button "Edit" at bounding box center [1503, 126] width 65 height 29
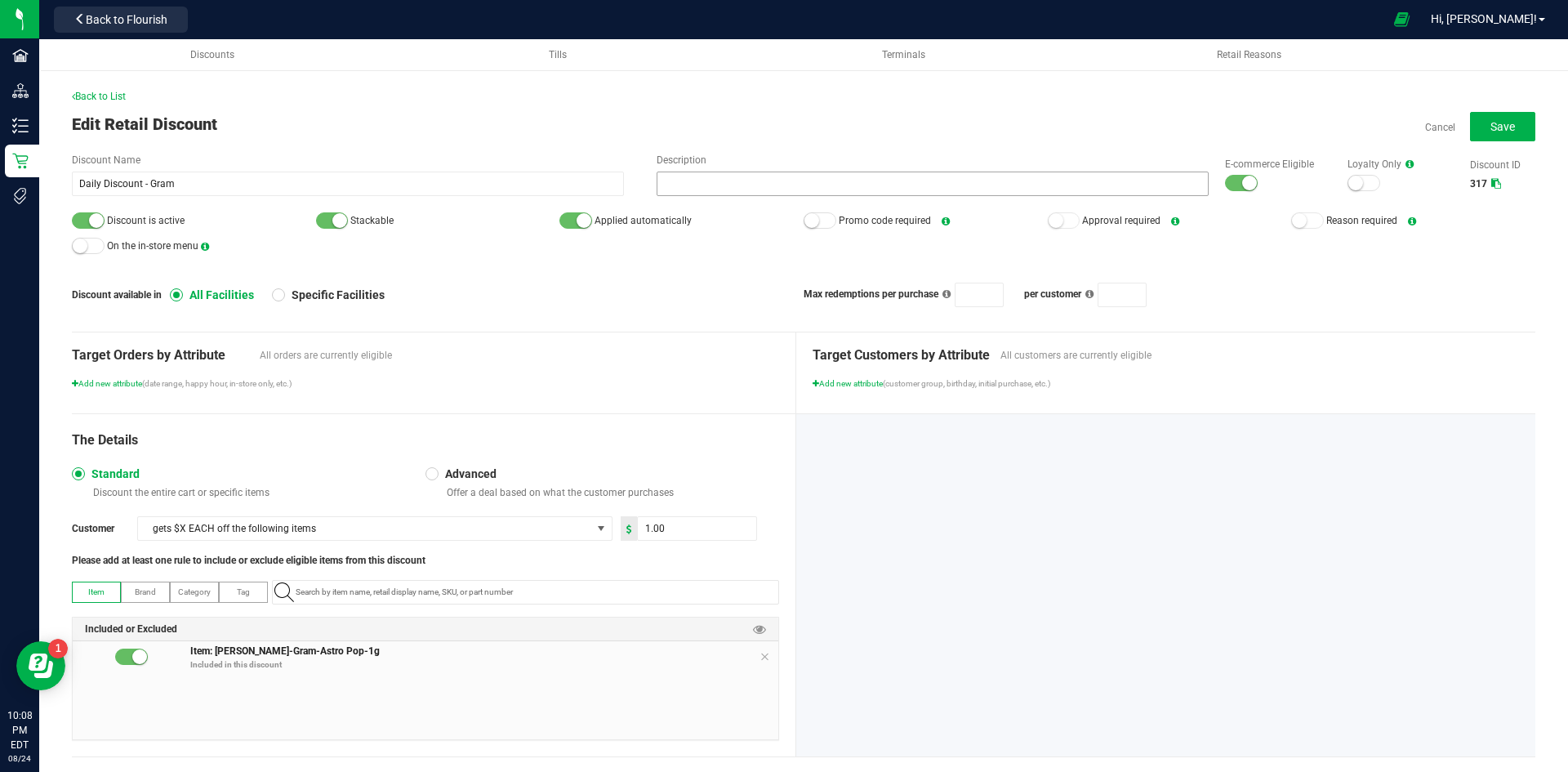
drag, startPoint x: 1232, startPoint y: 186, endPoint x: 986, endPoint y: 182, distance: 246.0
click at [1242, 186] on small at bounding box center [1249, 182] width 15 height 15
click at [79, 212] on div at bounding box center [88, 220] width 33 height 17
paste input "1.16.220.2905.0"
type input "1.16.220.2905.0"
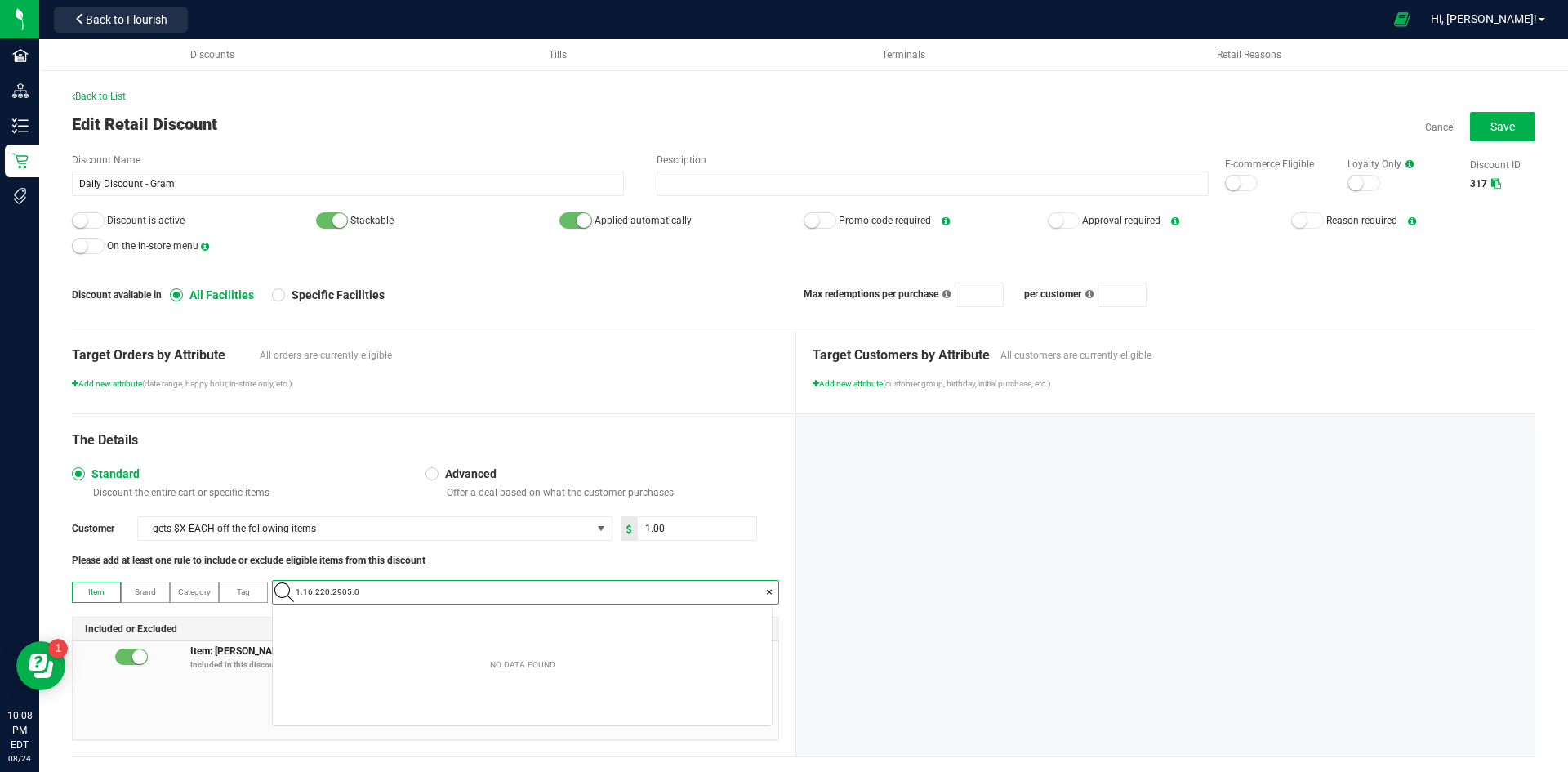
scroll to position [23, 499]
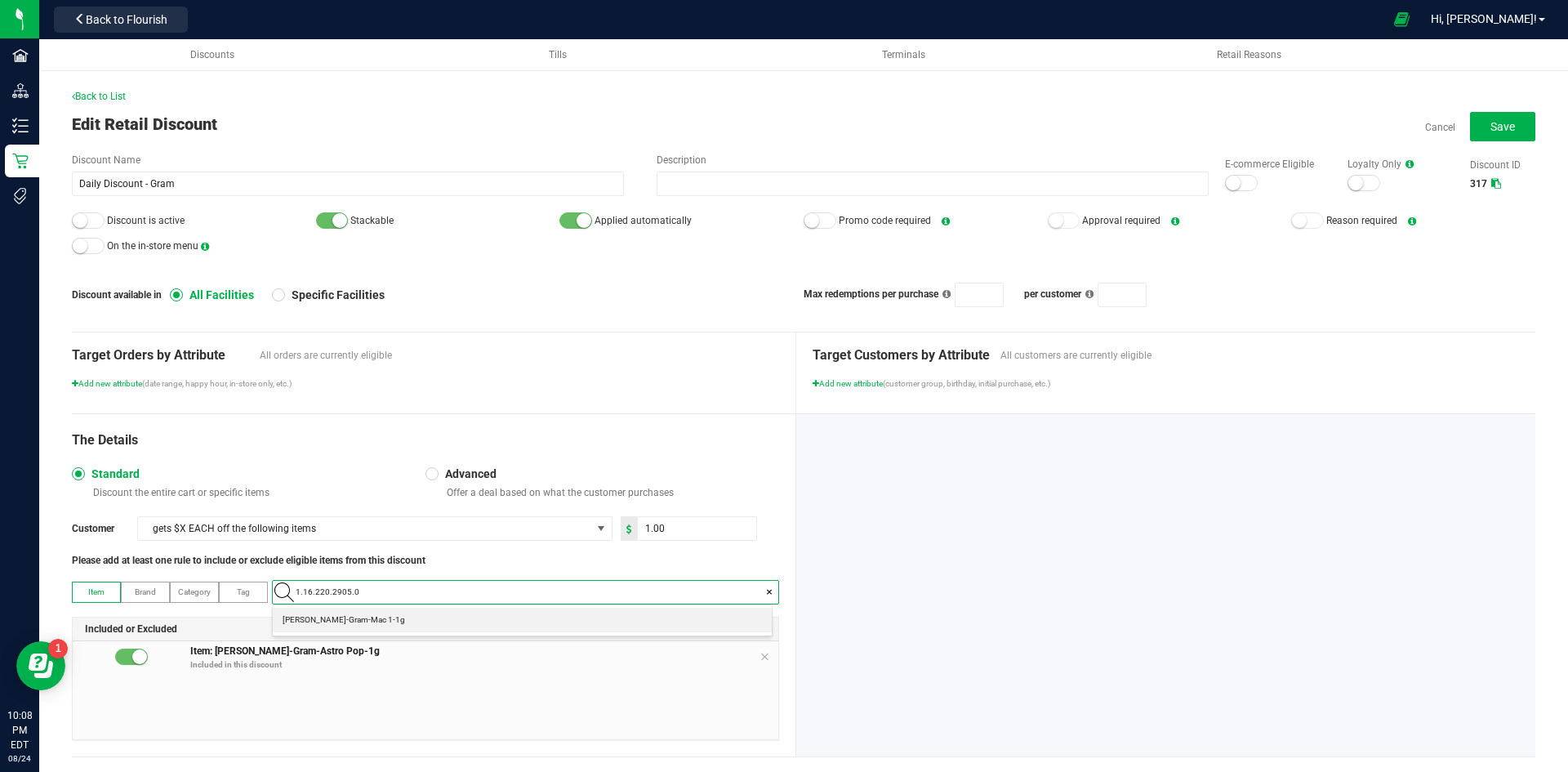
click at [439, 616] on 1-1g "Slater-Gram-Mac 1-1g" at bounding box center [522, 620] width 499 height 25
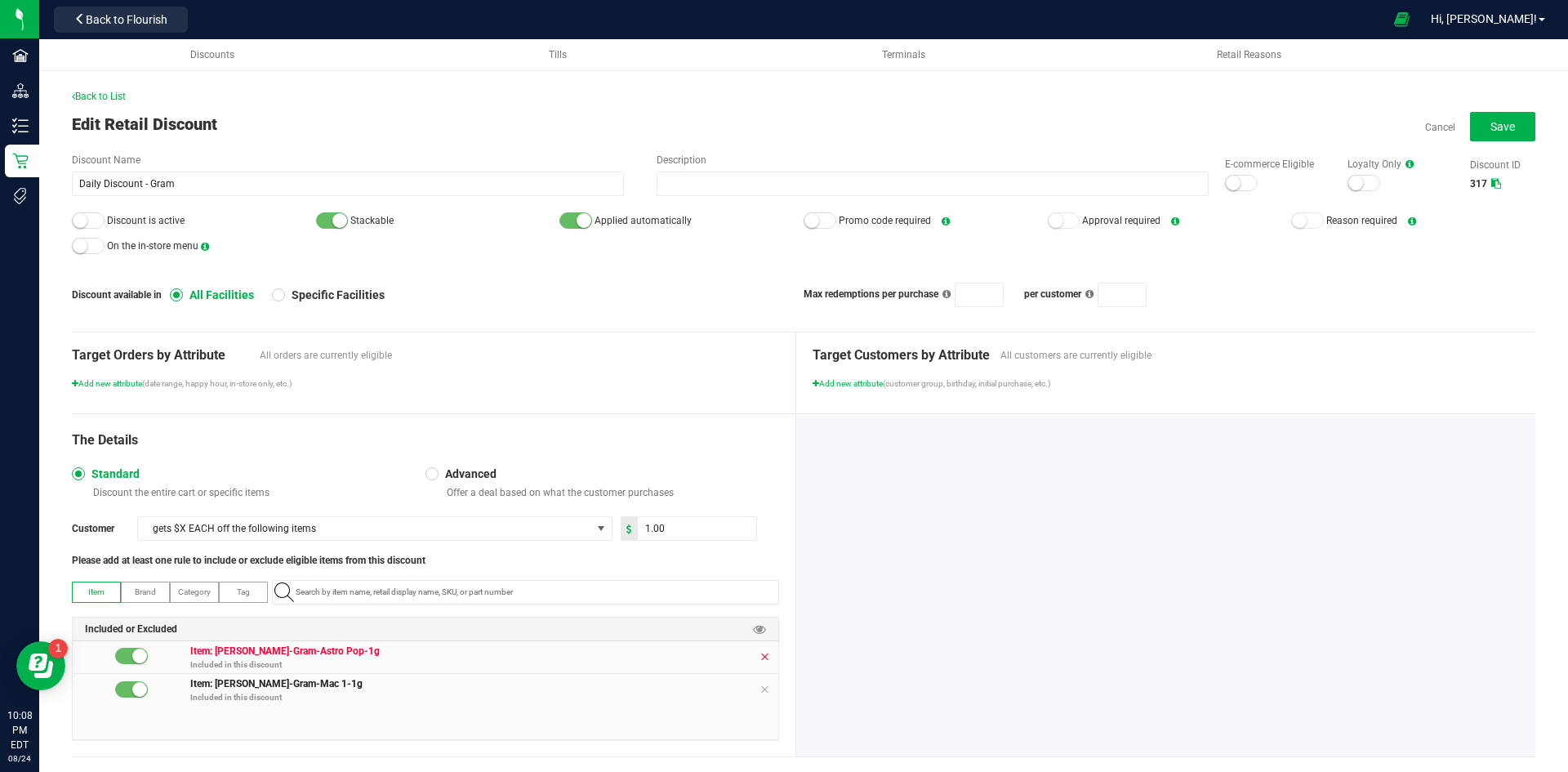
click at [762, 660] on icon at bounding box center [764, 656] width 10 height 13
click at [1505, 117] on button "Save" at bounding box center [1503, 126] width 65 height 29
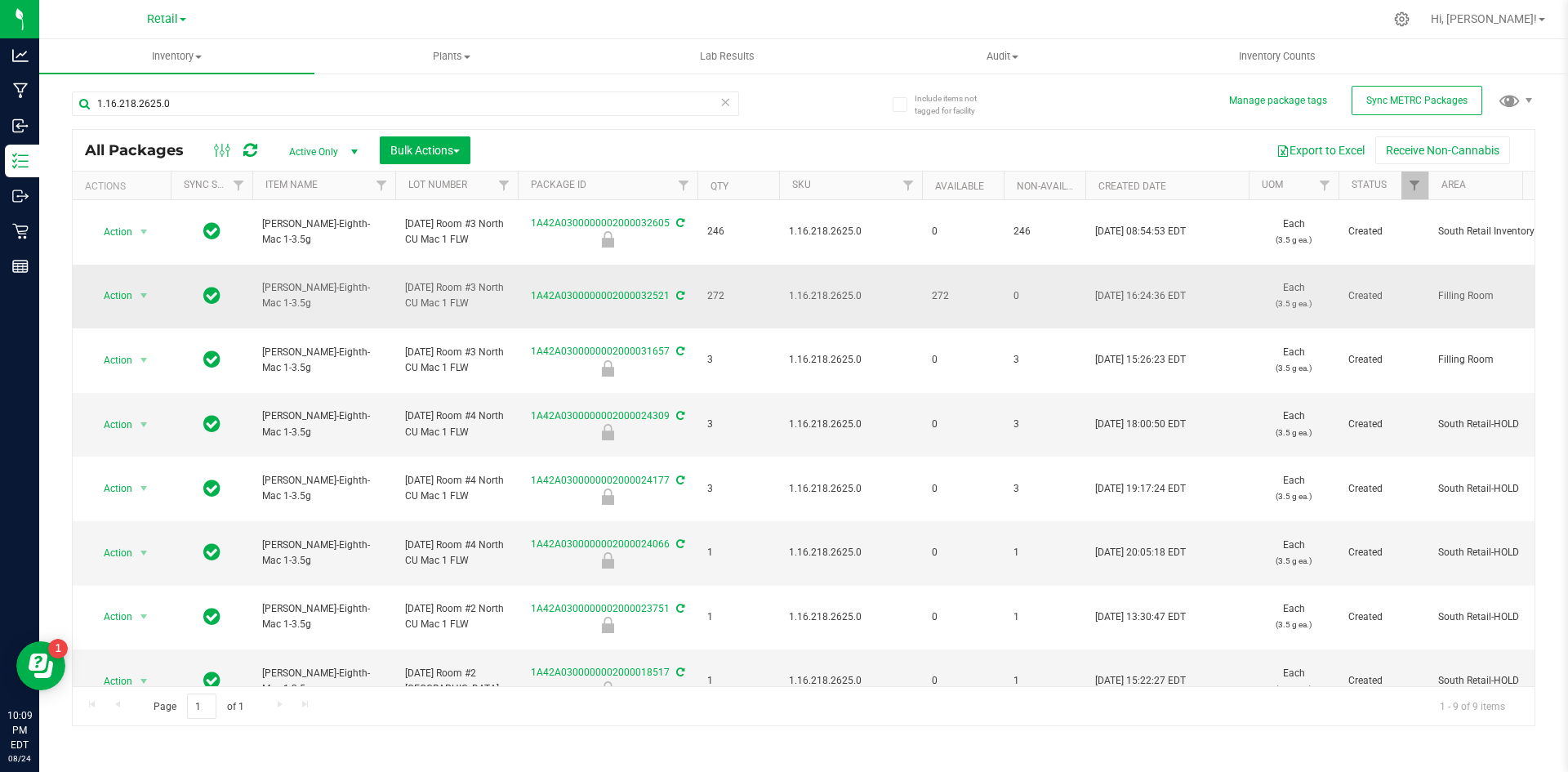
click at [822, 298] on span "1.16.218.2625.0" at bounding box center [850, 296] width 123 height 16
copy span "1.16.218.2625.0"
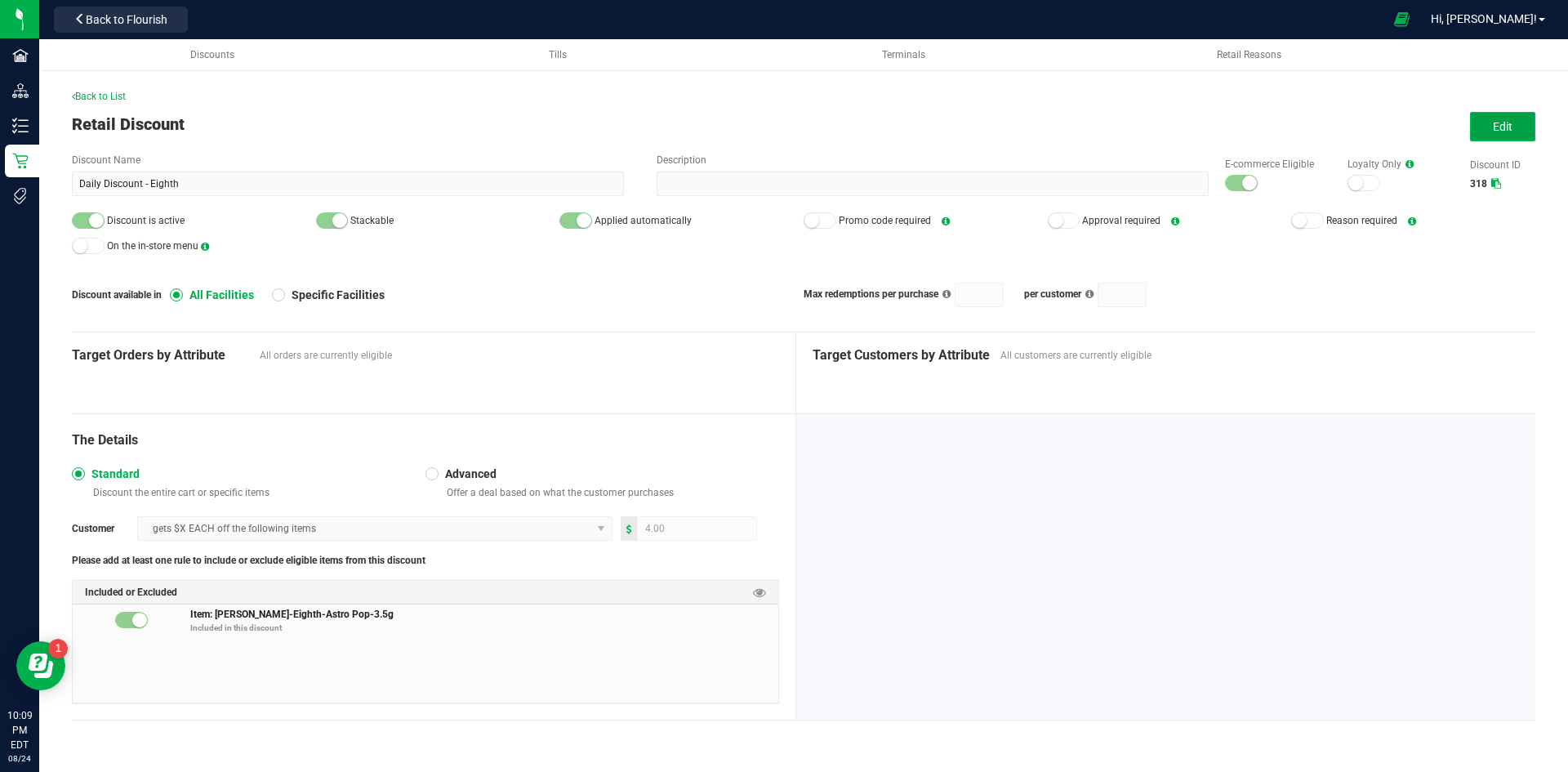
click at [1505, 123] on span "Edit" at bounding box center [1503, 126] width 19 height 13
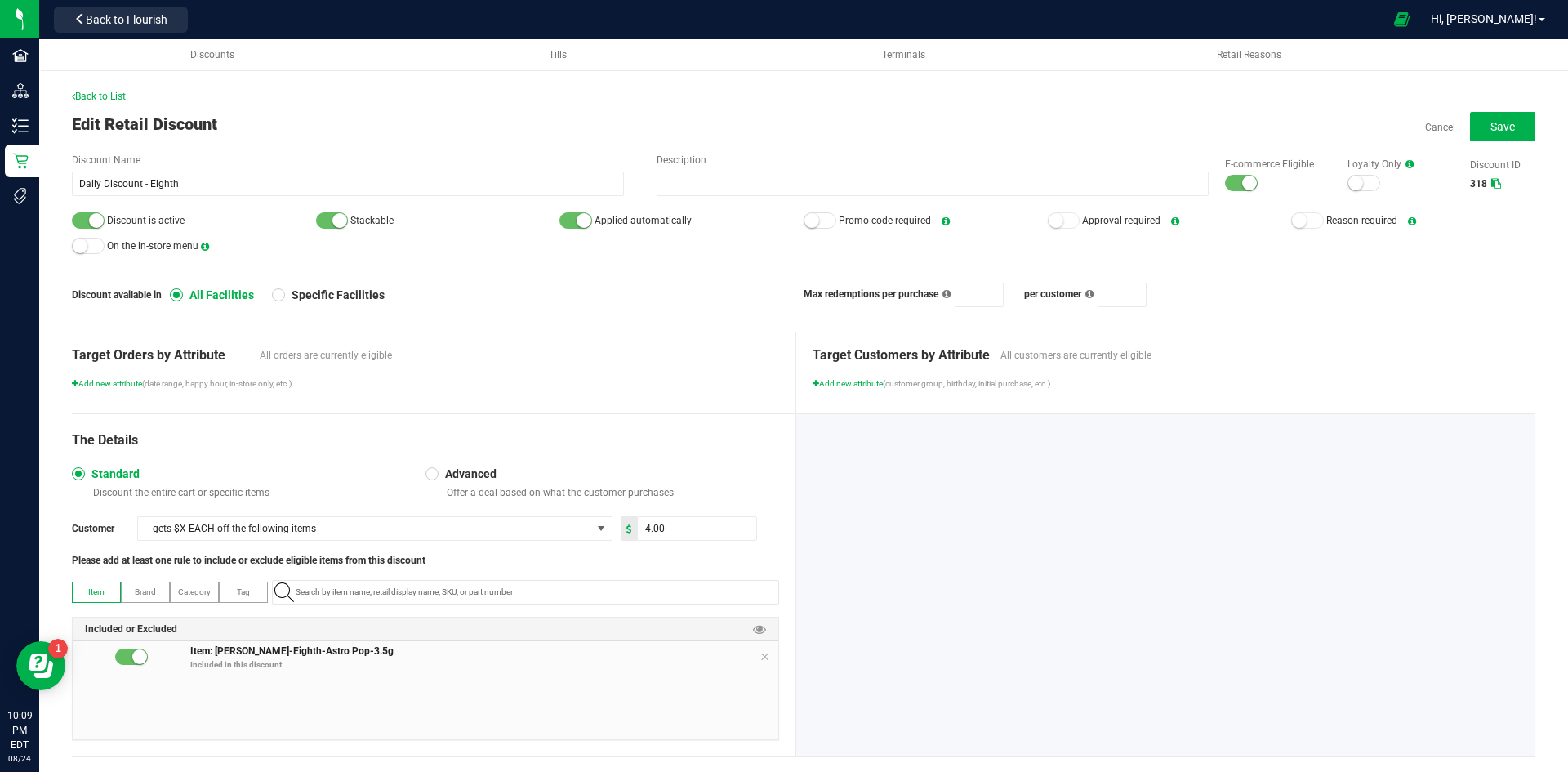
drag, startPoint x: 1224, startPoint y: 182, endPoint x: 1204, endPoint y: 182, distance: 20.0
click at [1225, 182] on div at bounding box center [1240, 183] width 33 height 17
click at [96, 220] on small at bounding box center [96, 220] width 15 height 15
paste input "1.16.218.2625.0"
type input "1.16.218.2625.0"
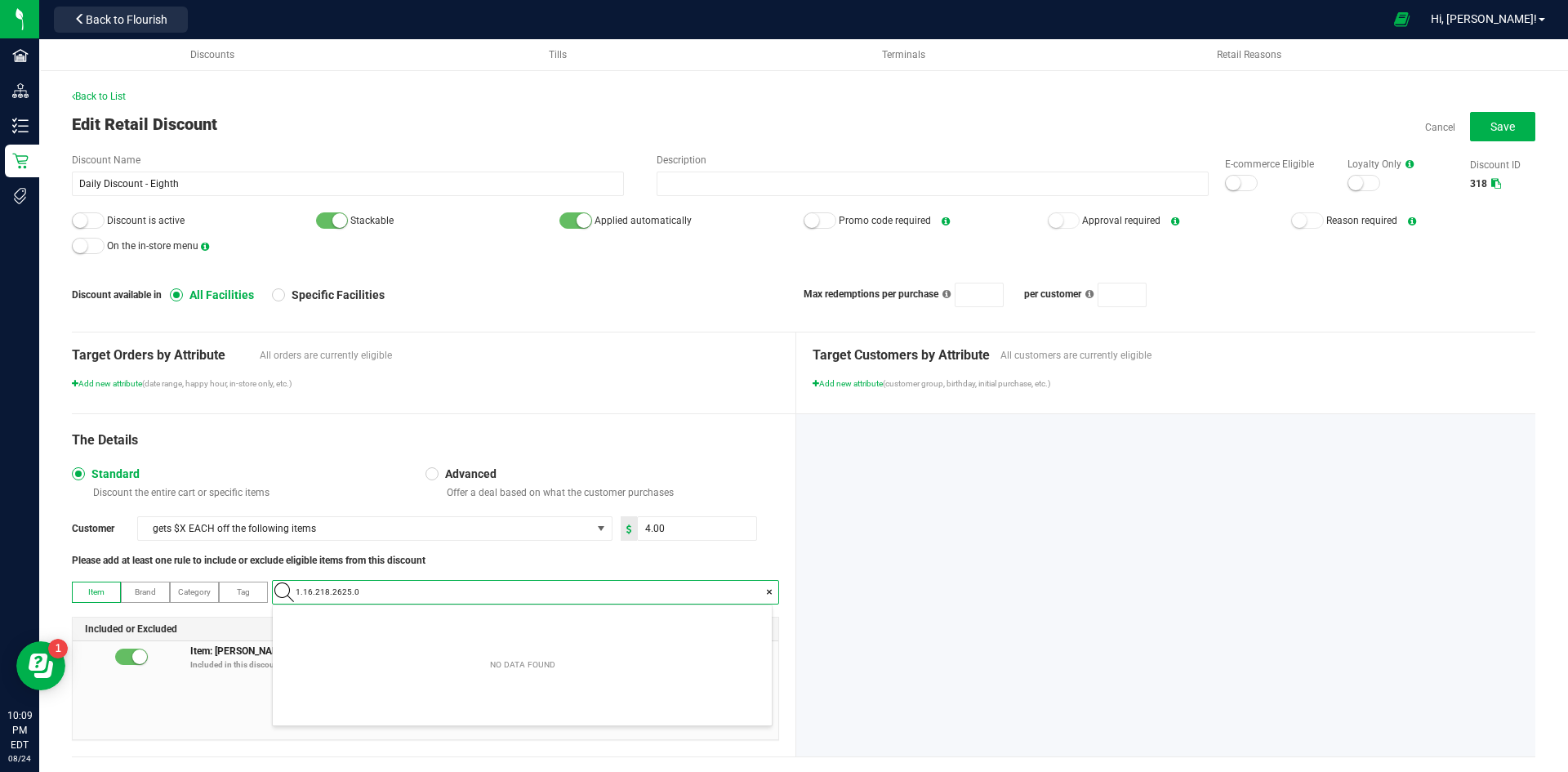
scroll to position [23, 499]
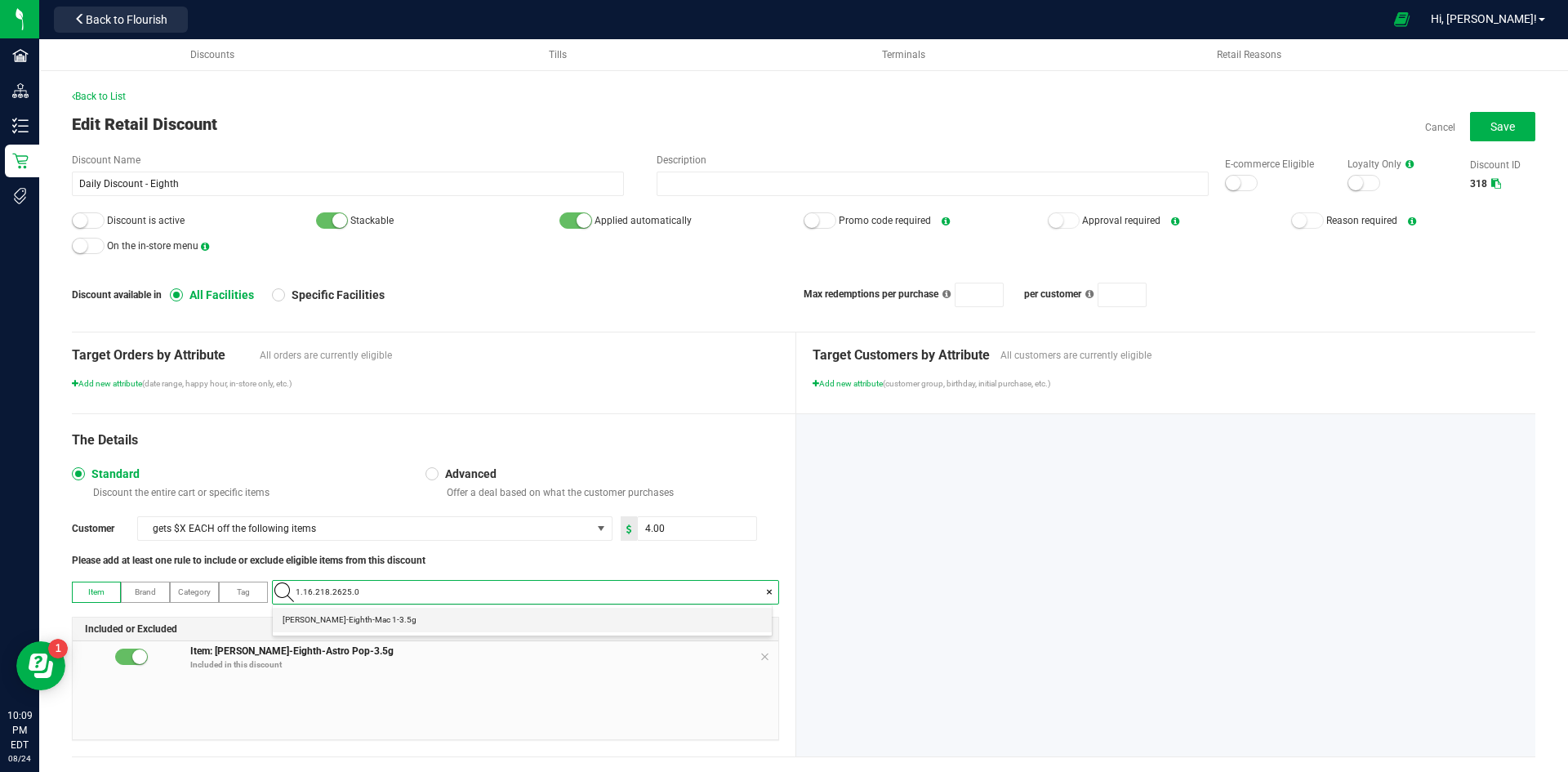
click at [416, 617] on 1-3\ "Slater-Eighth-Mac 1-3.5g" at bounding box center [522, 620] width 499 height 25
click at [761, 657] on icon at bounding box center [764, 656] width 10 height 13
click at [1483, 139] on button "Save" at bounding box center [1503, 126] width 65 height 29
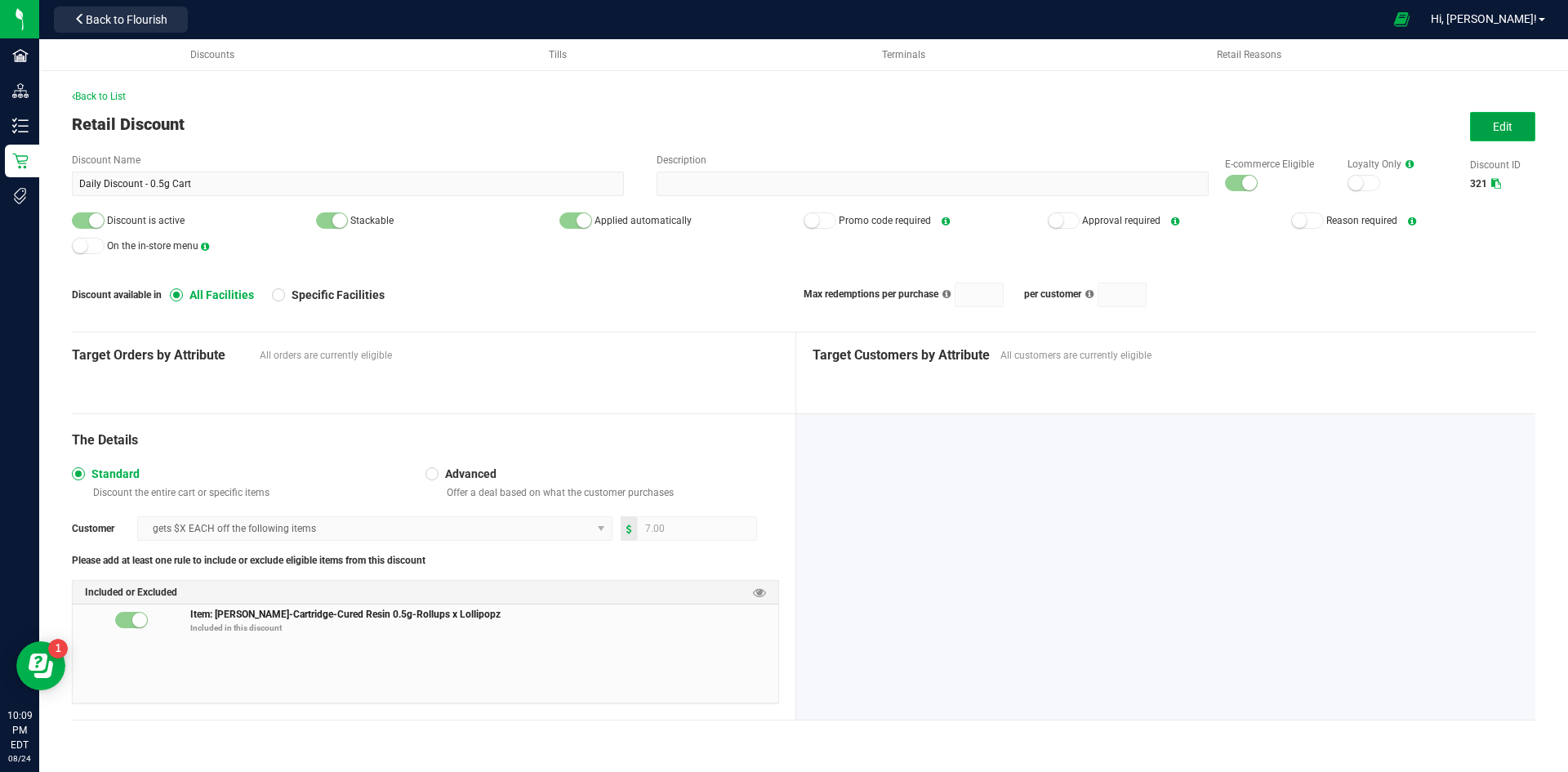
click at [1487, 137] on button "Edit" at bounding box center [1503, 126] width 65 height 29
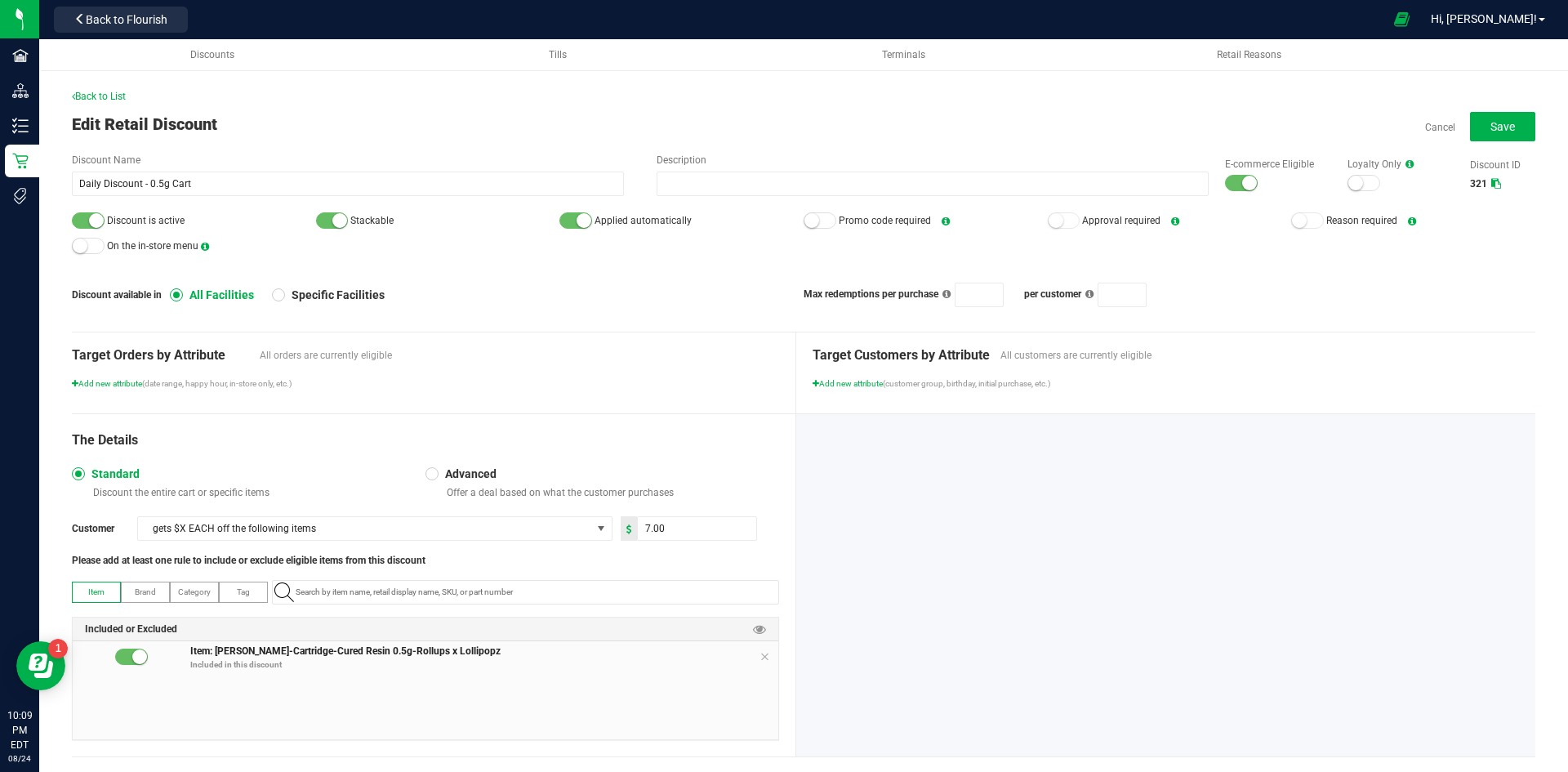
click at [1226, 182] on div at bounding box center [1240, 183] width 33 height 17
click at [90, 224] on small at bounding box center [96, 220] width 15 height 15
paste input "1.17.44194.63257.0"
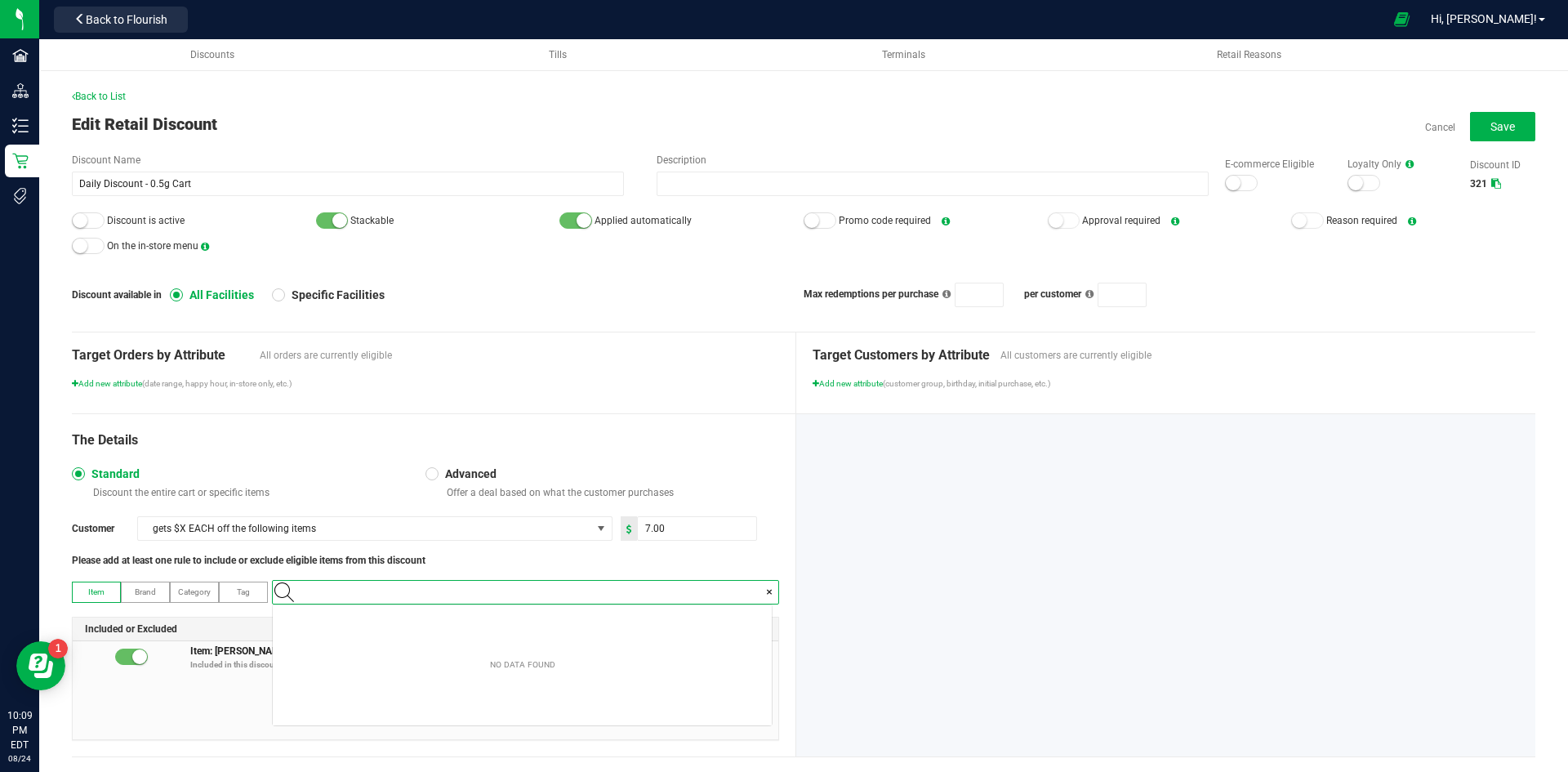
type input "1.17.44194.63257.0"
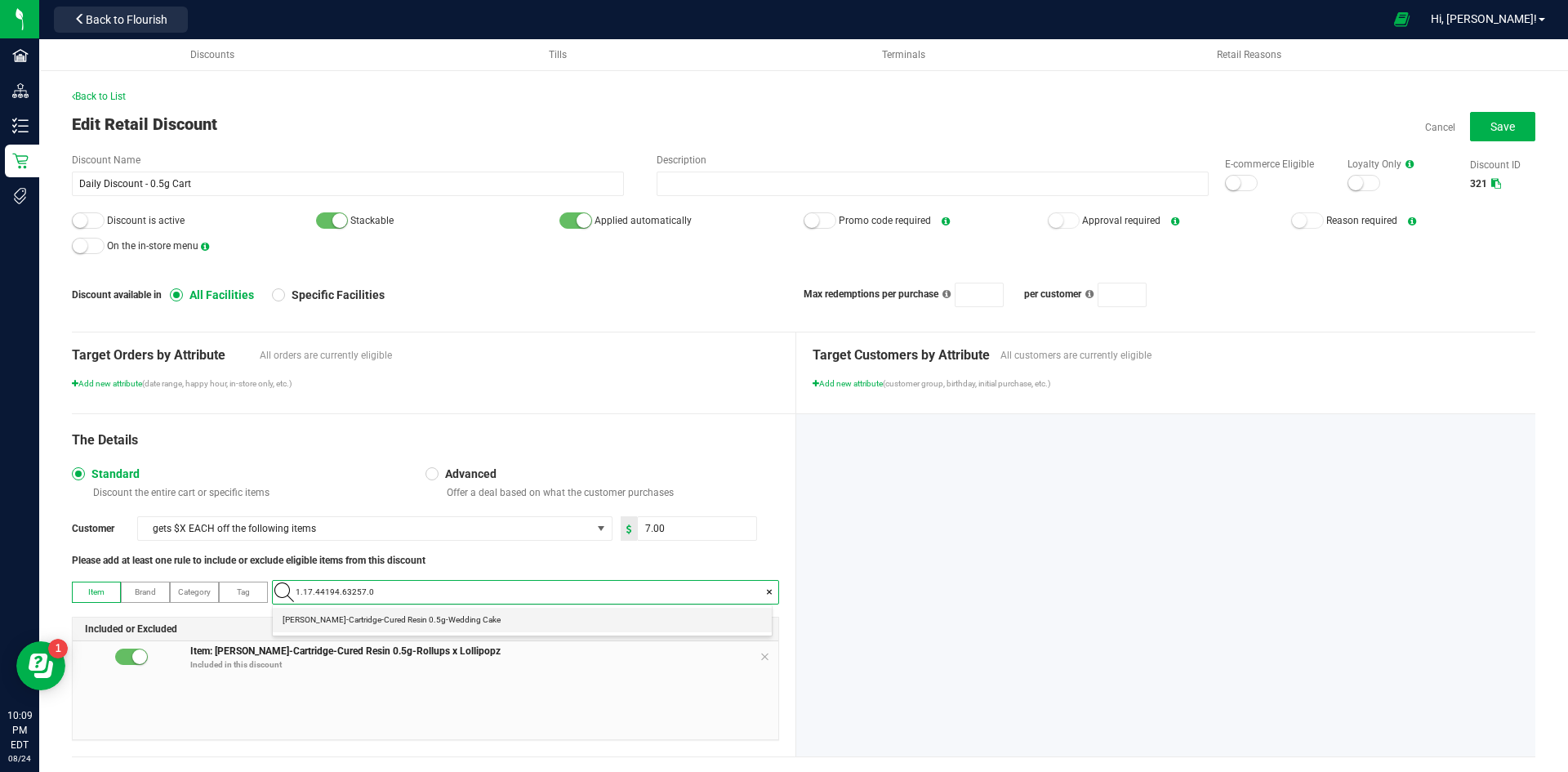
click at [413, 618] on span "[PERSON_NAME]-Cartridge-Cured Resin 0.5g-Wedding Cake" at bounding box center [392, 620] width 218 height 17
click at [760, 659] on icon at bounding box center [764, 656] width 10 height 13
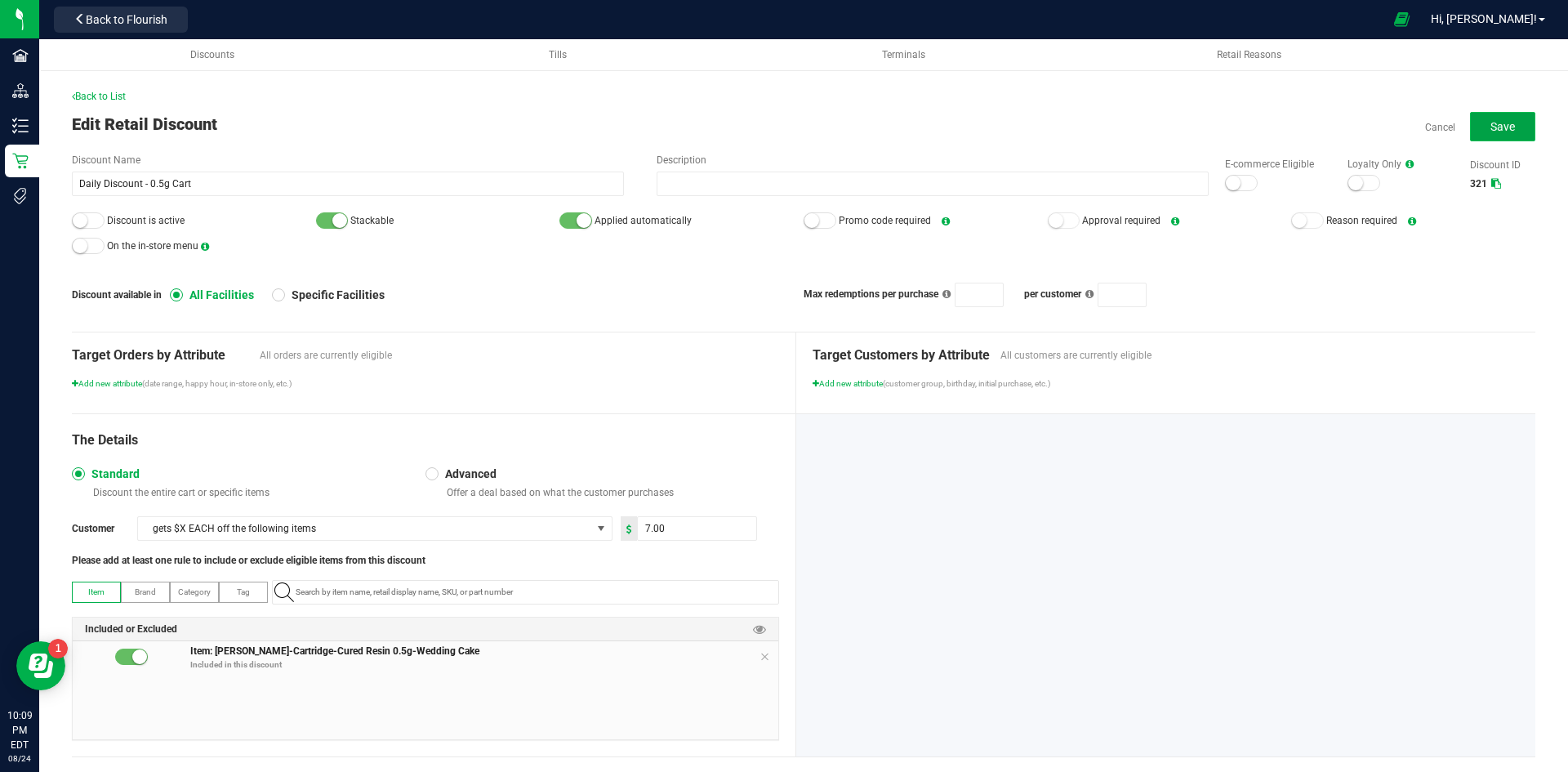
click at [1516, 115] on button "Save" at bounding box center [1503, 126] width 65 height 29
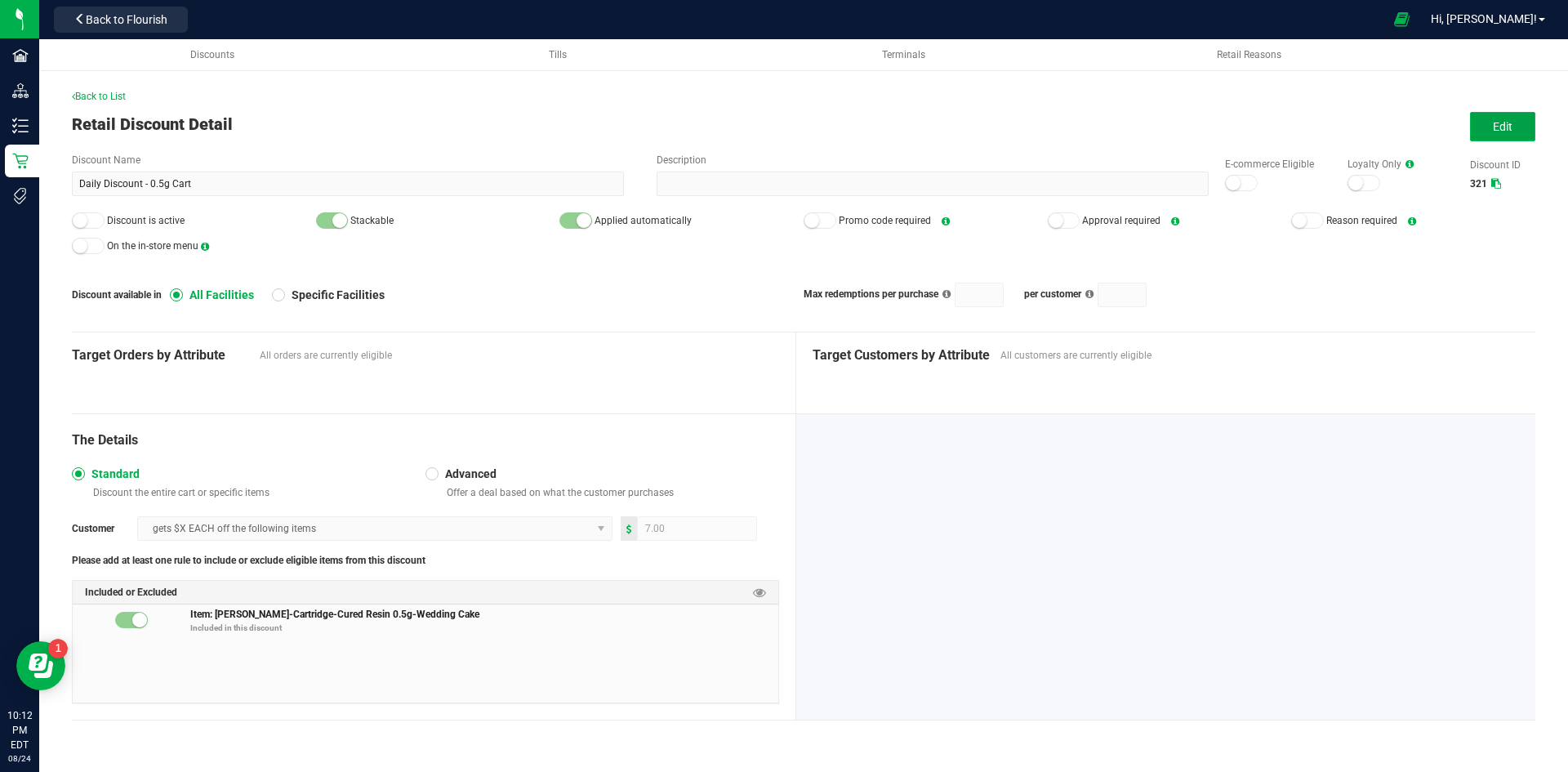
click at [1504, 132] on span "Edit" at bounding box center [1503, 126] width 19 height 13
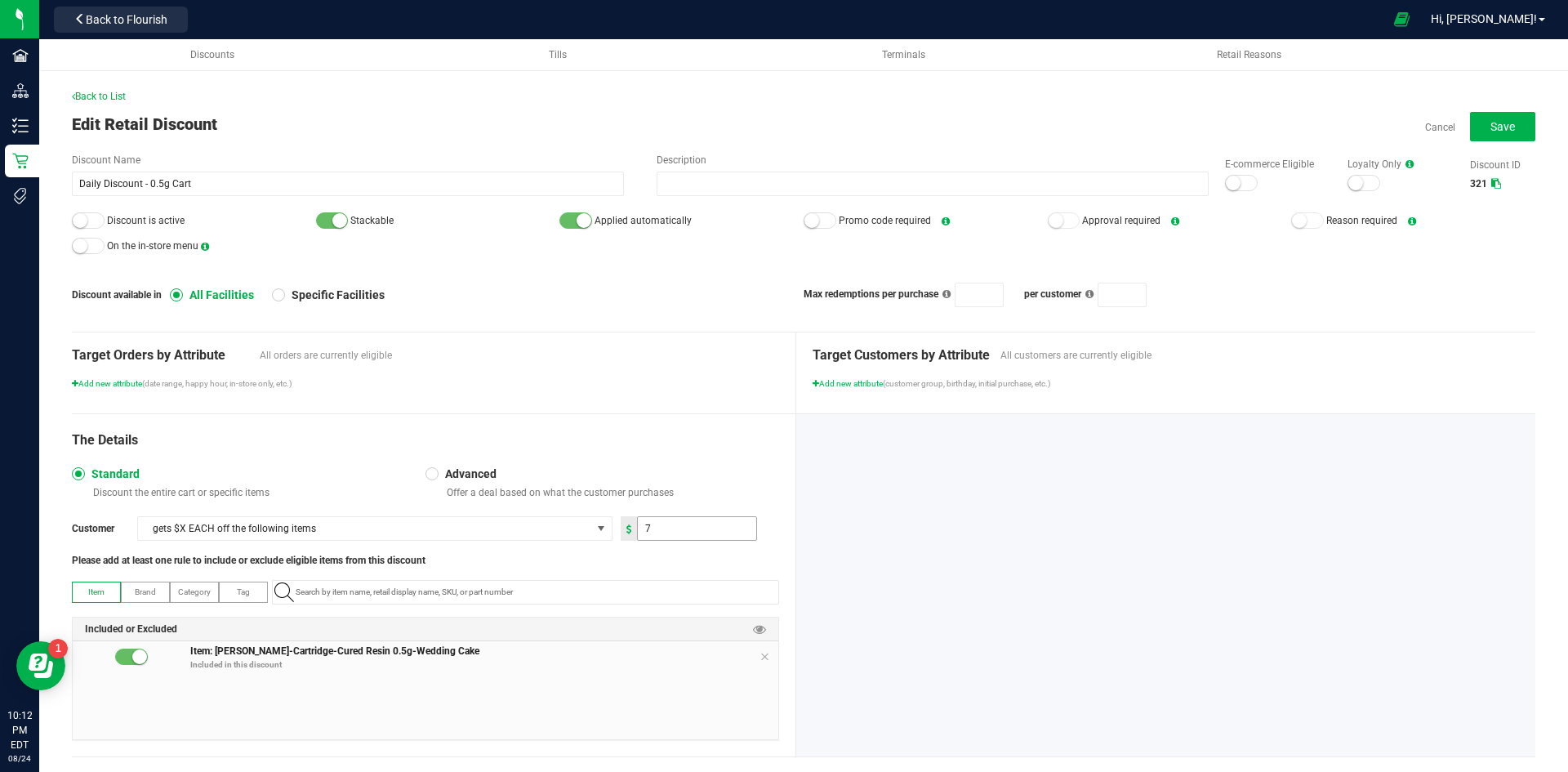
click at [707, 526] on input "7" at bounding box center [696, 528] width 119 height 23
type input "5.00"
click at [739, 412] on div "Target Orders by Attribute All orders are currently eligible Add new attribute …" at bounding box center [434, 373] width 725 height 81
click at [1492, 128] on span "Save" at bounding box center [1503, 126] width 25 height 13
